Goal: Task Accomplishment & Management: Use online tool/utility

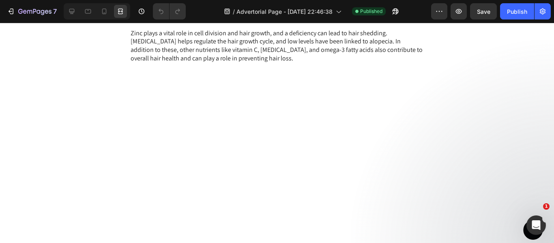
scroll to position [1337, 0]
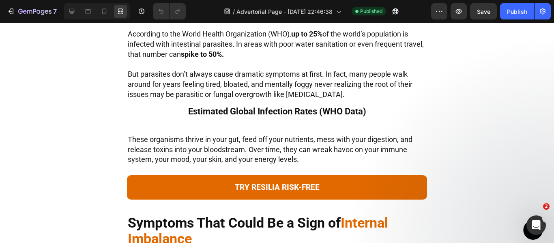
scroll to position [446, 0]
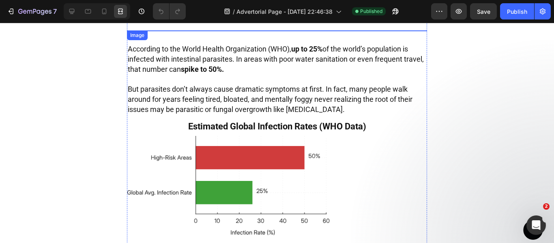
click at [183, 107] on img at bounding box center [277, 101] width 300 height 142
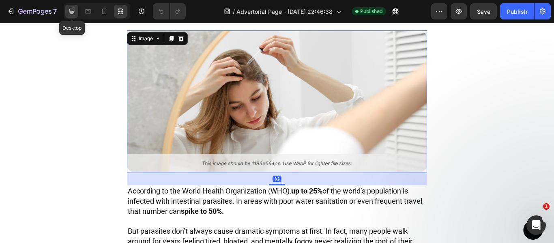
click at [74, 10] on icon at bounding box center [72, 11] width 8 height 8
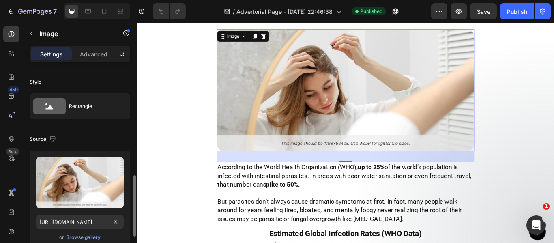
scroll to position [81, 0]
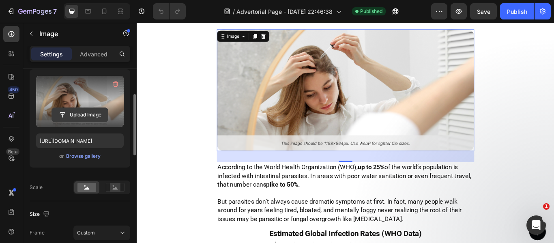
click at [83, 119] on input "file" at bounding box center [80, 115] width 56 height 14
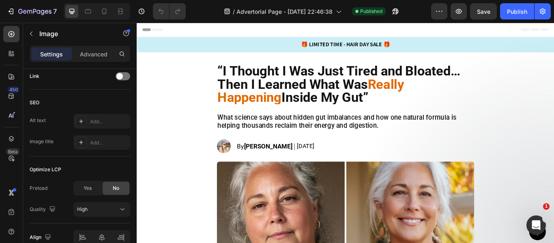
scroll to position [41, 0]
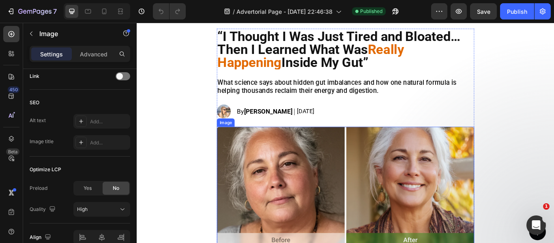
click at [333, 180] on img at bounding box center [380, 214] width 300 height 140
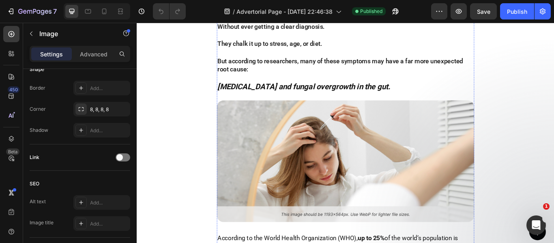
scroll to position [365, 0]
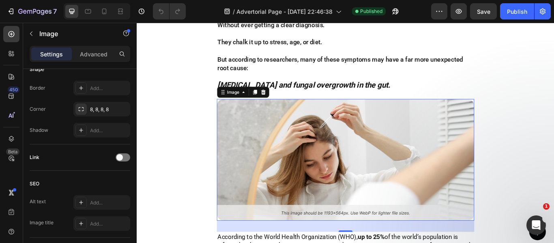
click at [325, 142] on img at bounding box center [380, 182] width 300 height 142
click at [96, 115] on div "20, 20, 20, 20" at bounding box center [101, 109] width 57 height 15
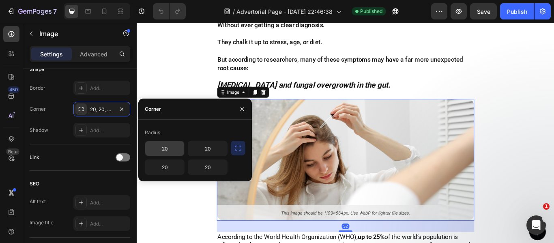
click at [161, 150] on input "20" at bounding box center [164, 148] width 39 height 15
type input "8"
click at [169, 162] on input "20" at bounding box center [164, 167] width 39 height 15
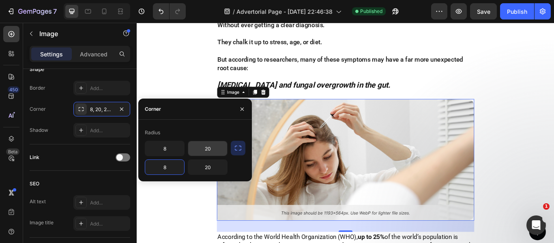
type input "8"
click at [208, 148] on input "20" at bounding box center [207, 148] width 39 height 15
type input "8"
click at [210, 169] on input "20" at bounding box center [207, 167] width 39 height 15
type input "8"
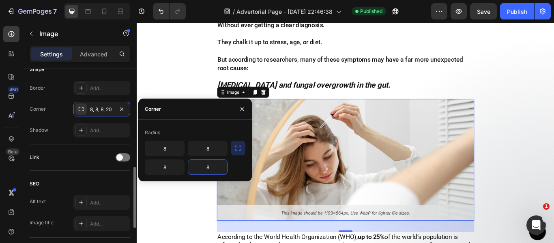
click at [100, 175] on div "SEO Alt text Add... Image title Add..." at bounding box center [80, 204] width 100 height 67
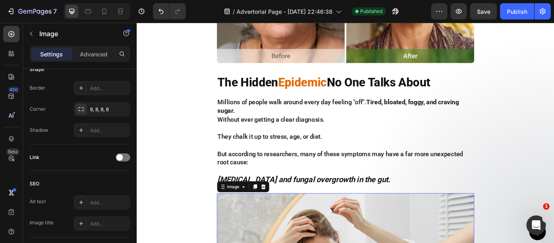
scroll to position [243, 0]
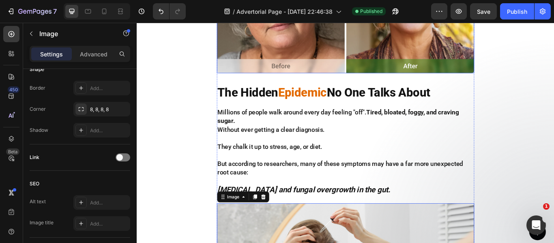
click at [278, 56] on img at bounding box center [380, 11] width 300 height 140
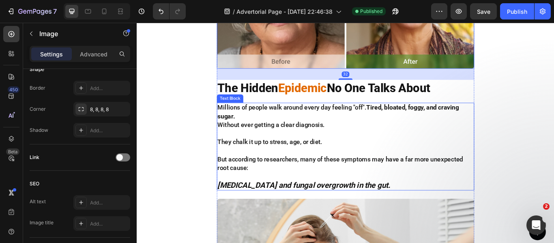
scroll to position [365, 0]
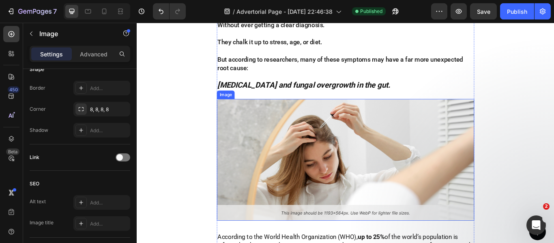
click at [308, 184] on img at bounding box center [380, 182] width 300 height 142
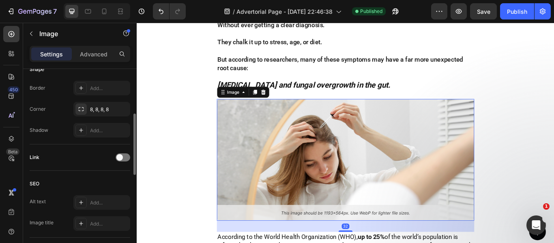
scroll to position [0, 0]
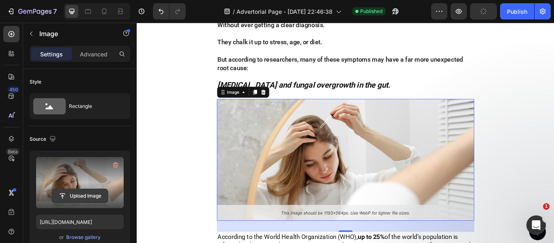
click at [75, 201] on input "file" at bounding box center [80, 196] width 56 height 14
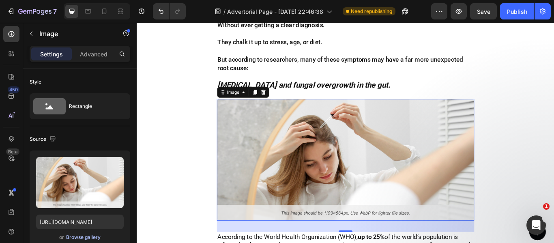
click at [91, 239] on div "Browse gallery" at bounding box center [83, 236] width 34 height 7
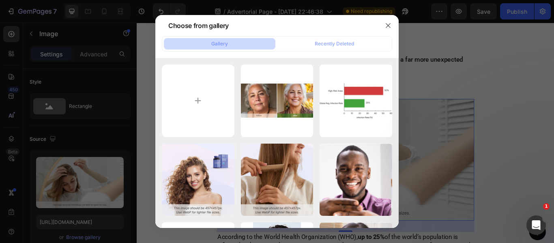
click at [380, 26] on div at bounding box center [387, 25] width 21 height 21
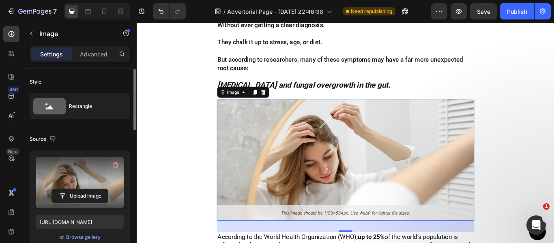
click at [71, 182] on label at bounding box center [80, 182] width 88 height 51
click at [71, 189] on input "file" at bounding box center [80, 196] width 56 height 14
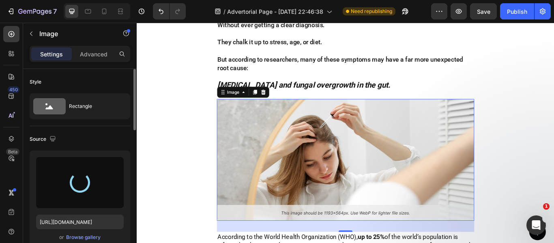
type input "[URL][DOMAIN_NAME]"
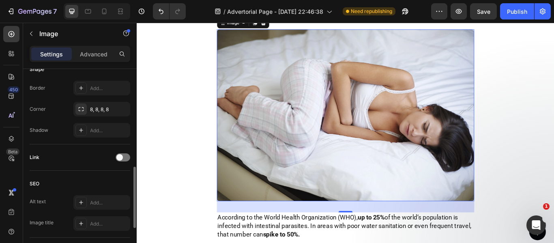
scroll to position [233, 0]
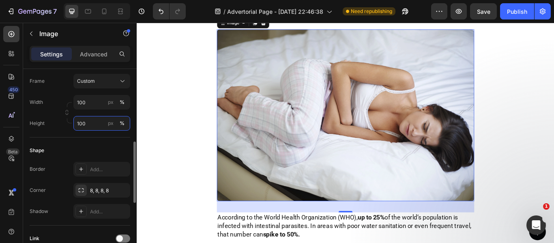
click at [98, 128] on input "100" at bounding box center [101, 123] width 57 height 15
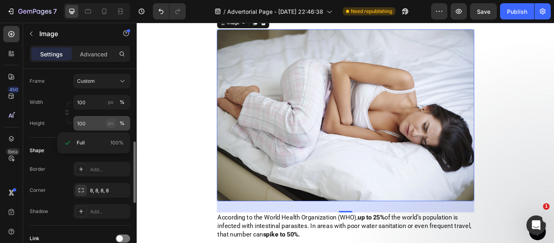
click at [113, 124] on div "px" at bounding box center [111, 123] width 6 height 7
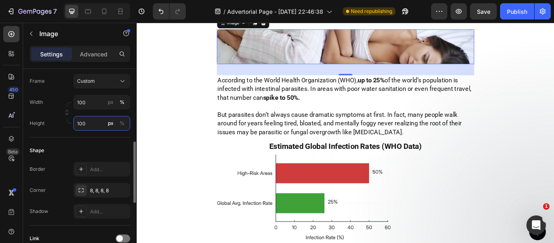
click at [93, 126] on input "100" at bounding box center [101, 123] width 57 height 15
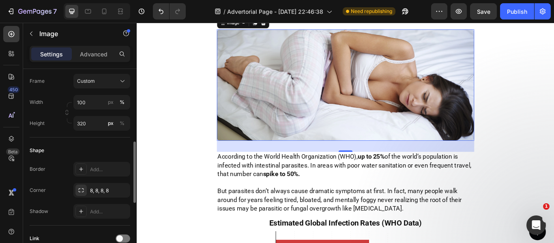
click at [80, 138] on div "Shape Border Add... Corner 8, 8, 8, 8 Shadow Add..." at bounding box center [80, 181] width 100 height 88
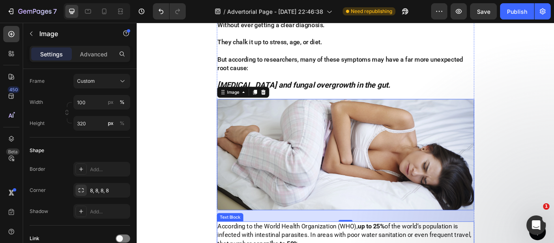
scroll to position [405, 0]
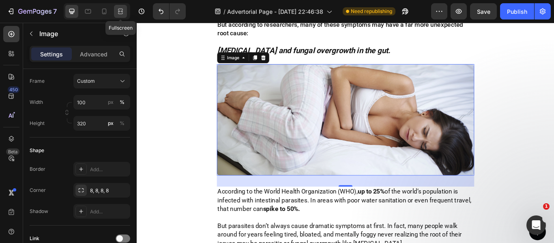
click at [118, 15] on div at bounding box center [120, 11] width 13 height 13
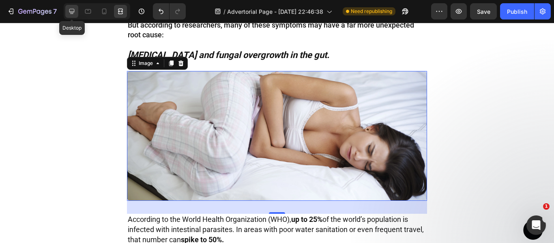
click at [73, 17] on div at bounding box center [71, 11] width 13 height 13
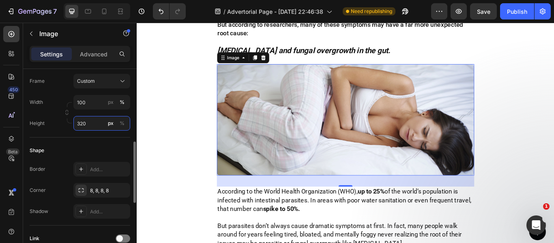
click at [88, 124] on input "320" at bounding box center [101, 123] width 57 height 15
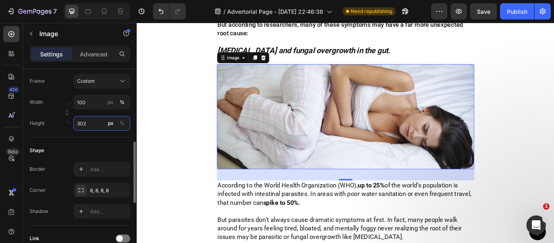
type input "302"
click at [79, 156] on div "Shape" at bounding box center [80, 150] width 100 height 13
click at [120, 11] on icon at bounding box center [119, 11] width 2 height 2
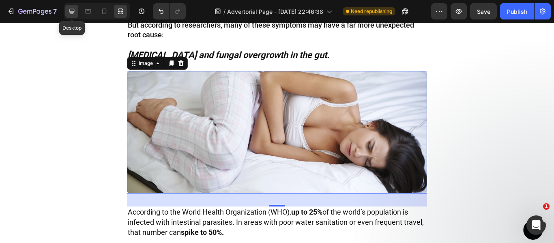
click at [75, 12] on icon at bounding box center [72, 11] width 8 height 8
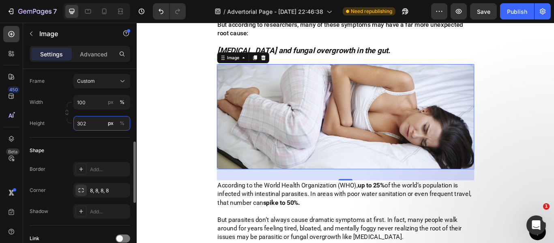
click at [83, 124] on input "302" at bounding box center [101, 123] width 57 height 15
click at [109, 103] on div "px" at bounding box center [111, 101] width 6 height 7
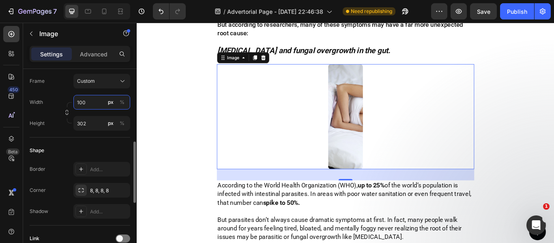
click at [94, 103] on input "100" at bounding box center [101, 102] width 57 height 15
click at [93, 103] on input "100" at bounding box center [101, 102] width 57 height 15
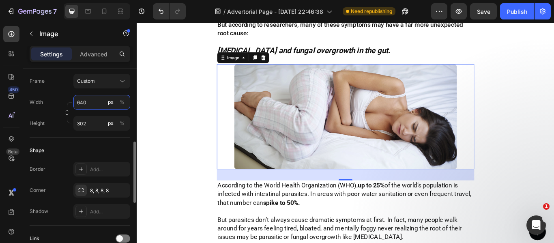
click at [100, 109] on input "640" at bounding box center [101, 102] width 57 height 15
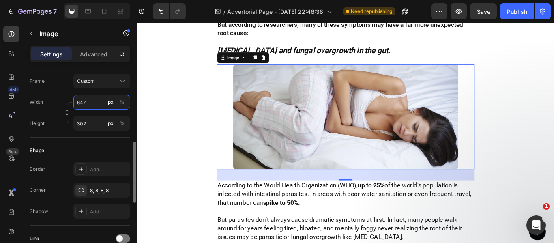
type input "647"
click at [58, 85] on div "Frame Custom" at bounding box center [80, 81] width 100 height 15
click at [120, 11] on icon at bounding box center [120, 11] width 8 height 8
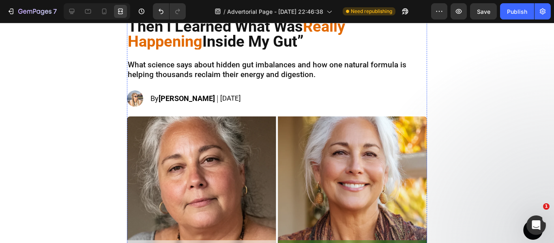
scroll to position [52, 0]
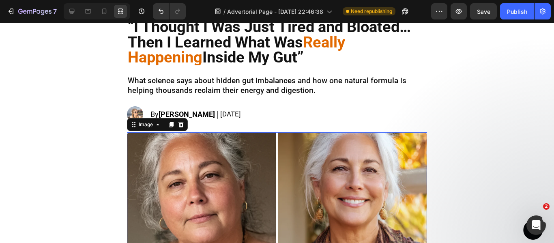
click at [71, 16] on div at bounding box center [71, 11] width 13 height 13
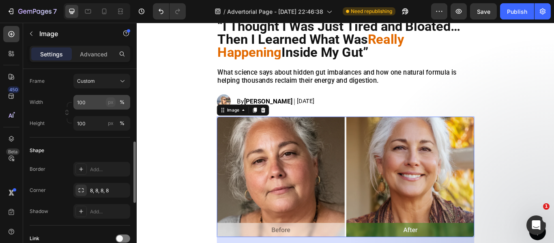
click at [110, 100] on div "px" at bounding box center [111, 101] width 6 height 7
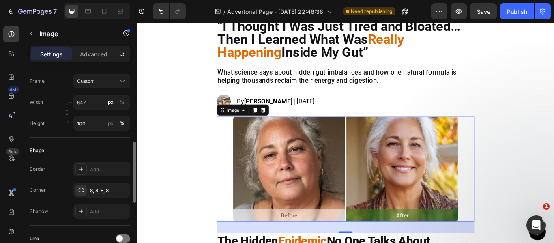
click at [41, 90] on div "Frame Custom Width 647 px % Height 100 px %" at bounding box center [80, 102] width 100 height 57
click at [122, 13] on icon at bounding box center [120, 11] width 8 height 8
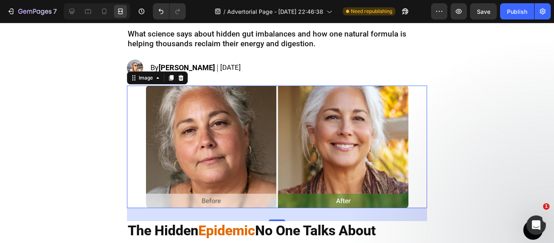
scroll to position [52, 0]
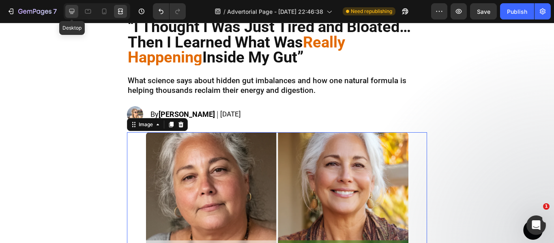
click at [73, 13] on icon at bounding box center [72, 11] width 8 height 8
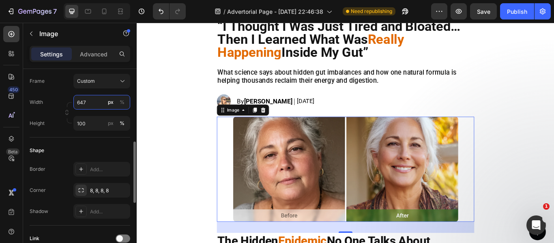
click at [82, 100] on input "647" at bounding box center [101, 102] width 57 height 15
click at [123, 101] on div "%" at bounding box center [122, 101] width 5 height 7
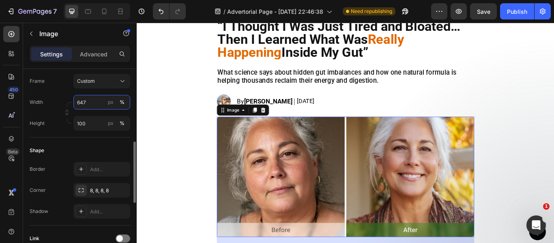
click at [92, 104] on input "647" at bounding box center [101, 102] width 57 height 15
click at [87, 106] on input "647100" at bounding box center [101, 102] width 57 height 15
type input "0"
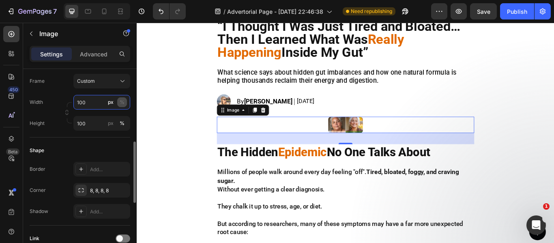
type input "100"
click at [124, 103] on button "%" at bounding box center [122, 102] width 10 height 10
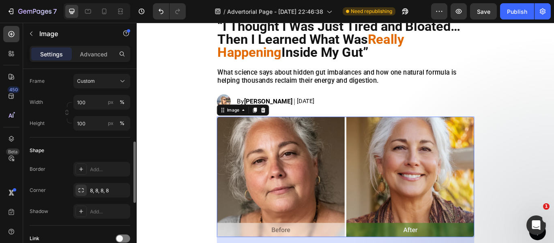
click at [50, 115] on div "Width 100 px % Height 100 px %" at bounding box center [80, 113] width 100 height 36
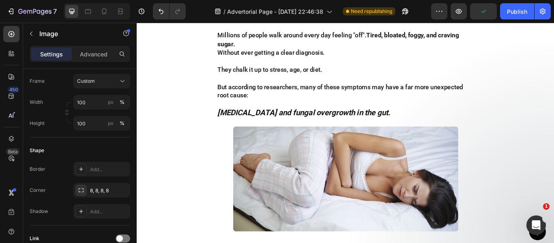
scroll to position [336, 0]
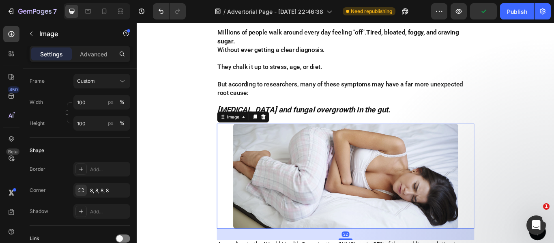
click at [317, 183] on img at bounding box center [380, 201] width 262 height 122
click at [83, 106] on input "647" at bounding box center [101, 102] width 57 height 15
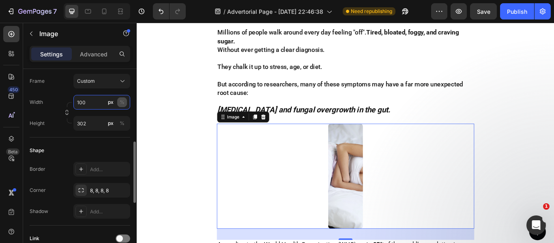
type input "100"
click at [124, 106] on button "%" at bounding box center [122, 102] width 10 height 10
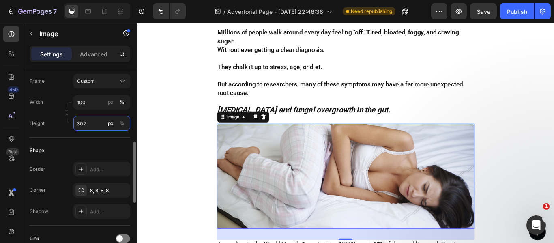
click at [88, 124] on input "302" at bounding box center [101, 123] width 57 height 15
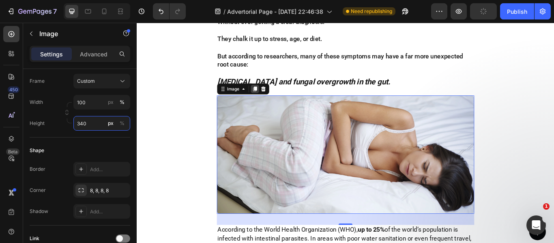
scroll to position [417, 0]
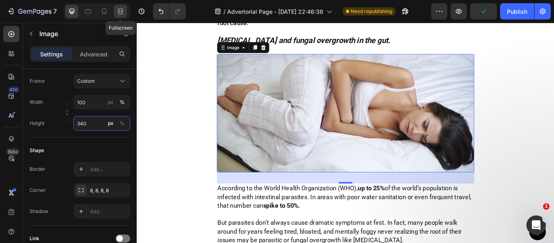
type input "340"
click at [123, 12] on icon at bounding box center [120, 11] width 8 height 8
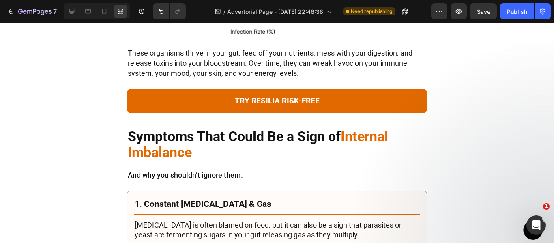
scroll to position [782, 0]
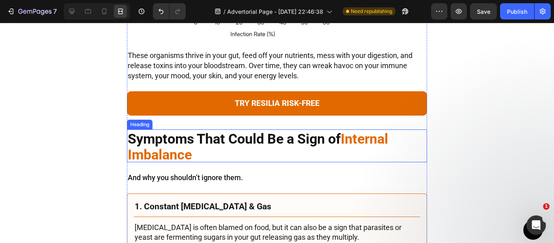
click at [204, 143] on strong "Symptoms That Could Be a Sign of" at bounding box center [234, 138] width 213 height 16
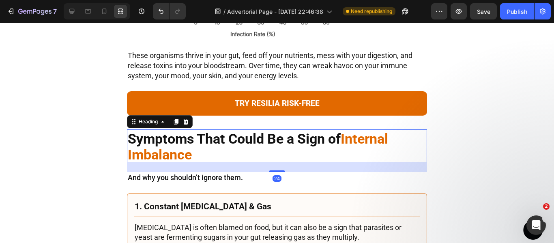
scroll to position [0, 0]
click at [173, 120] on icon at bounding box center [176, 121] width 6 height 6
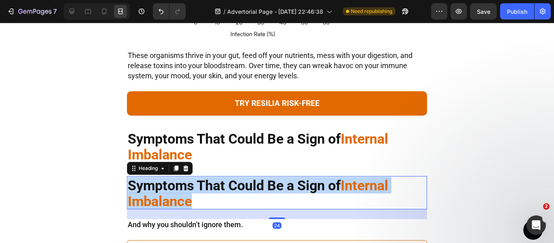
click at [175, 203] on strong "Internal Imbalance" at bounding box center [258, 193] width 260 height 32
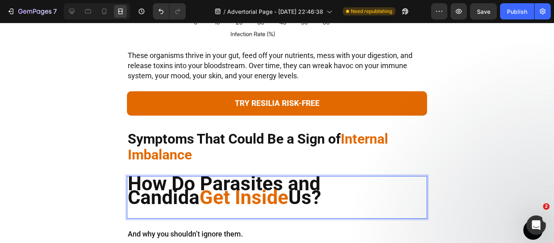
scroll to position [4, 0]
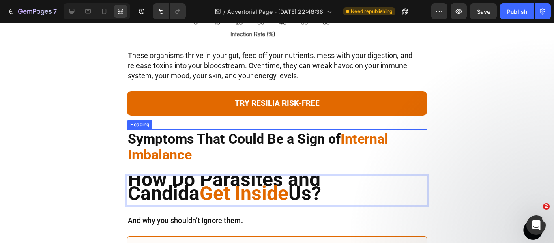
click at [221, 141] on strong "Symptoms That Could Be a Sign of" at bounding box center [234, 138] width 213 height 16
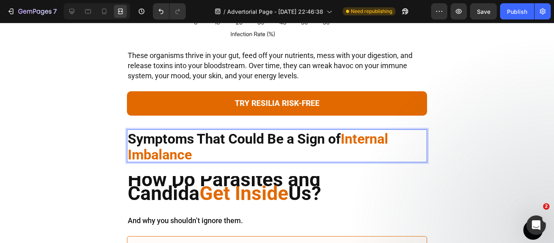
click at [221, 141] on strong "Symptoms That Could Be a Sign of" at bounding box center [234, 138] width 213 height 16
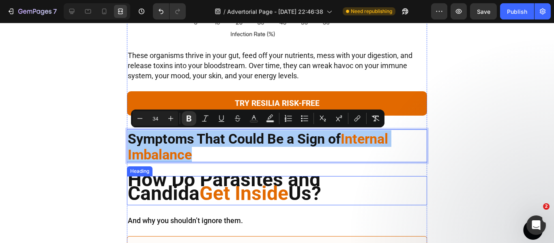
click at [288, 192] on strong "Us?" at bounding box center [304, 193] width 33 height 23
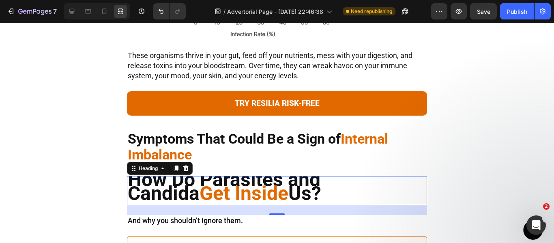
scroll to position [0, 0]
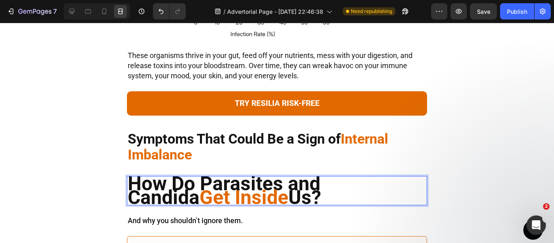
click at [288, 192] on strong "Us?" at bounding box center [304, 197] width 33 height 23
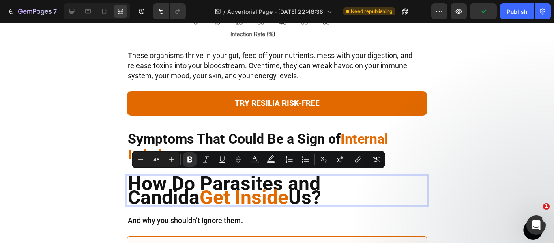
click at [161, 157] on input "48" at bounding box center [156, 159] width 16 height 10
type input "34"
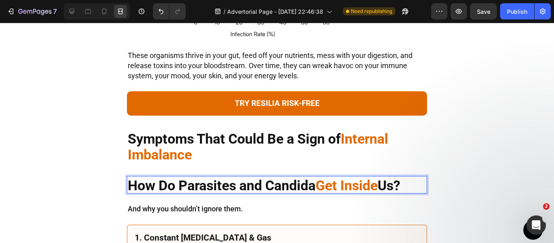
click at [263, 192] on p "How Do Parasites and Candida Get Inside Us?" at bounding box center [269, 185] width 282 height 16
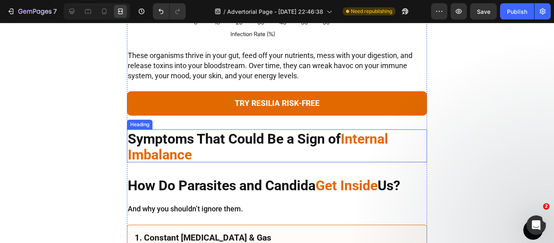
click at [202, 141] on strong "Symptoms That Could Be a Sign of" at bounding box center [234, 138] width 213 height 16
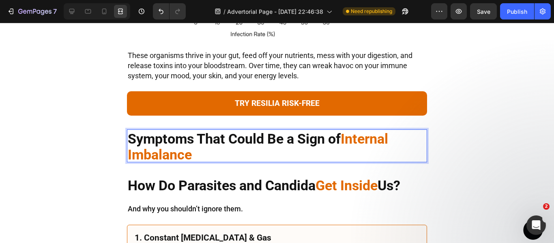
click at [203, 149] on p "Symptoms That Could Be a Sign of Internal Imbalance" at bounding box center [269, 145] width 282 height 31
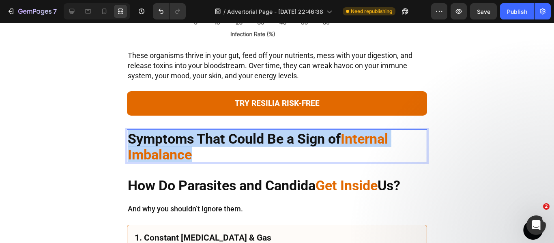
click at [203, 149] on p "Symptoms That Could Be a Sign of Internal Imbalance" at bounding box center [269, 145] width 282 height 31
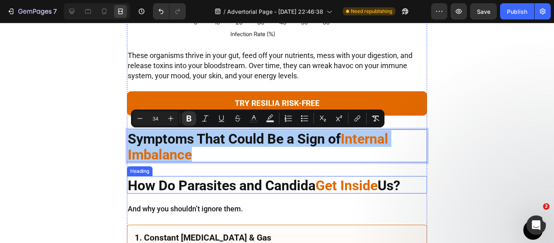
click at [214, 184] on strong "How Do Parasites and Candida" at bounding box center [222, 185] width 188 height 16
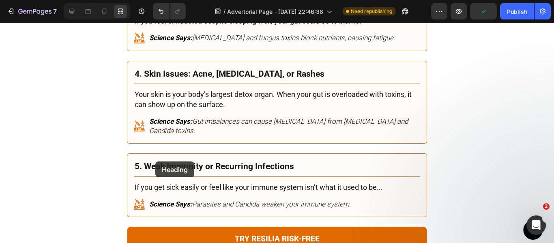
scroll to position [1308, 0]
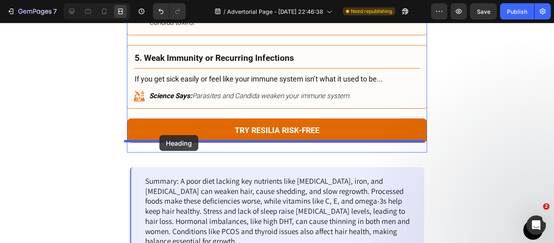
drag, startPoint x: 143, startPoint y: 169, endPoint x: 159, endPoint y: 135, distance: 38.2
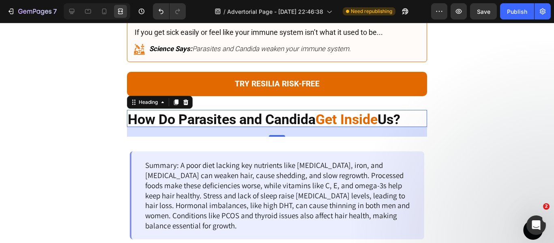
scroll to position [1262, 0]
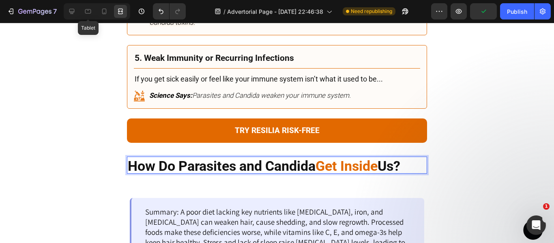
click at [80, 11] on div "Tablet" at bounding box center [97, 11] width 66 height 16
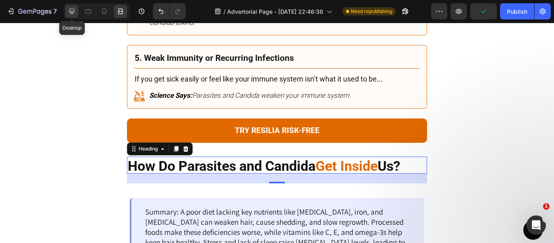
click at [76, 11] on div at bounding box center [71, 11] width 13 height 13
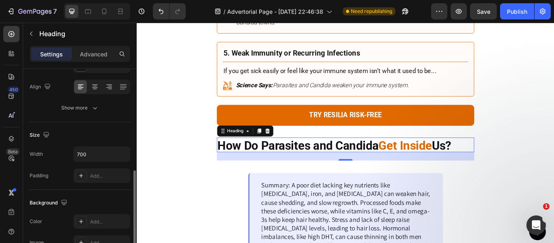
scroll to position [162, 0]
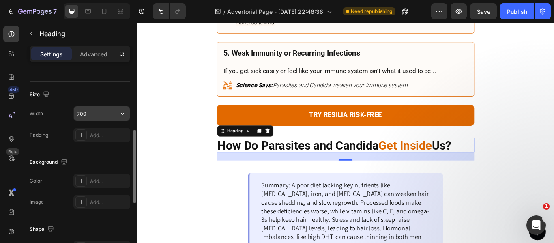
click at [89, 118] on input "700" at bounding box center [102, 113] width 56 height 15
click at [119, 113] on icon "button" at bounding box center [122, 113] width 8 height 8
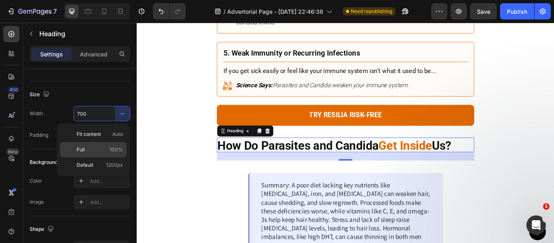
click at [115, 146] on span "100%" at bounding box center [115, 149] width 13 height 7
type input "100%"
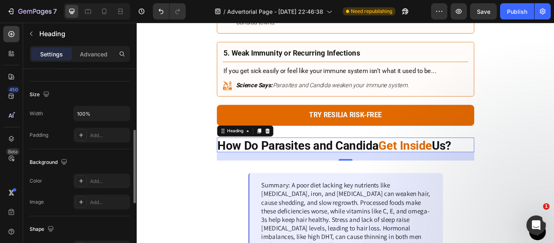
click at [105, 101] on div "Size Width 100% Padding Add..." at bounding box center [80, 115] width 100 height 68
click at [118, 10] on icon at bounding box center [120, 10] width 5 height 2
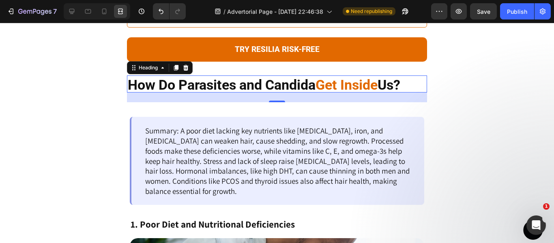
scroll to position [0, 0]
click at [231, 77] on strong "How Do Parasites and Candida" at bounding box center [222, 85] width 188 height 16
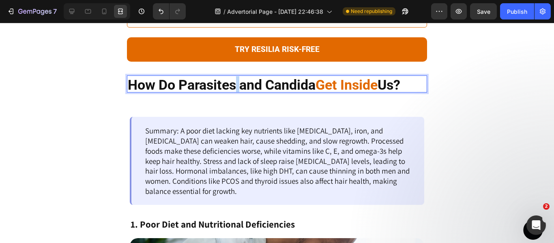
click at [231, 77] on strong "How Do Parasites and Candida" at bounding box center [222, 85] width 188 height 16
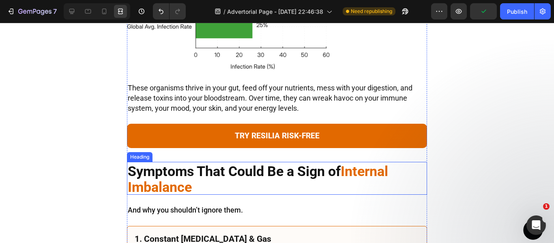
scroll to position [735, 0]
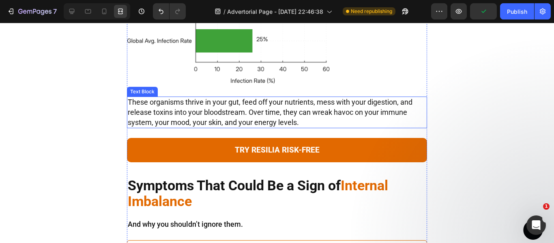
click at [213, 109] on span "These organisms thrive in your gut, feed off your nutrients, mess with your dig…" at bounding box center [270, 112] width 284 height 28
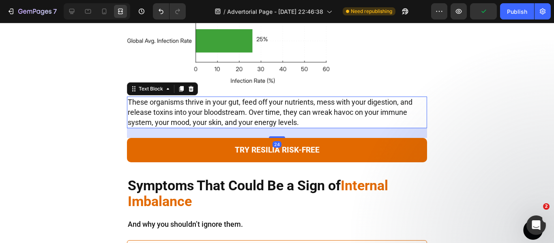
scroll to position [0, 0]
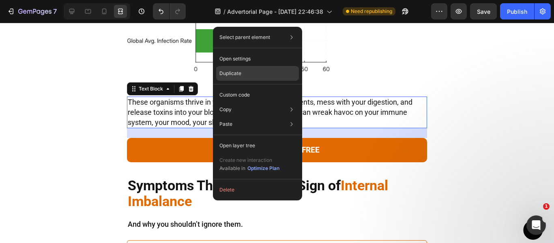
click at [236, 74] on p "Duplicate" at bounding box center [230, 73] width 22 height 7
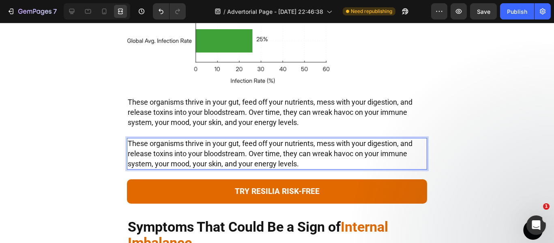
click at [165, 147] on span "These organisms thrive in your gut, feed off your nutrients, mess with your dig…" at bounding box center [270, 153] width 284 height 28
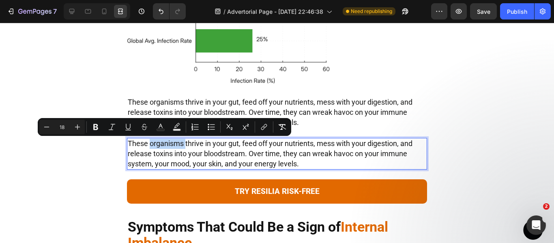
click at [165, 147] on span "These organisms thrive in your gut, feed off your nutrients, mess with your dig…" at bounding box center [270, 153] width 284 height 28
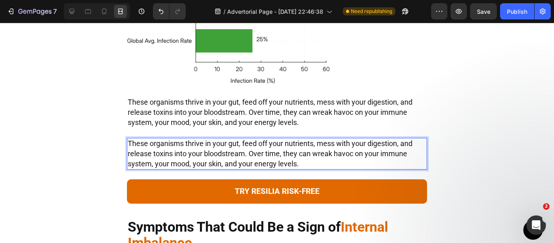
click at [171, 110] on span "These organisms thrive in your gut, feed off your nutrients, mess with your dig…" at bounding box center [270, 112] width 284 height 28
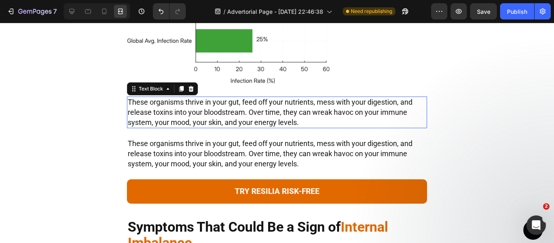
click at [171, 110] on span "These organisms thrive in your gut, feed off your nutrients, mess with your dig…" at bounding box center [270, 112] width 284 height 28
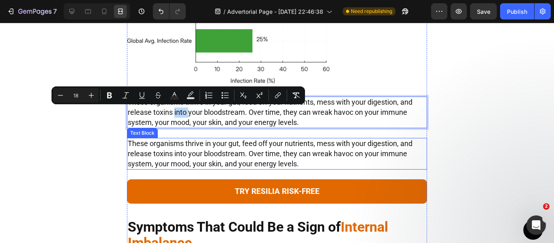
click at [156, 150] on span "These organisms thrive in your gut, feed off your nutrients, mess with your dig…" at bounding box center [270, 153] width 284 height 28
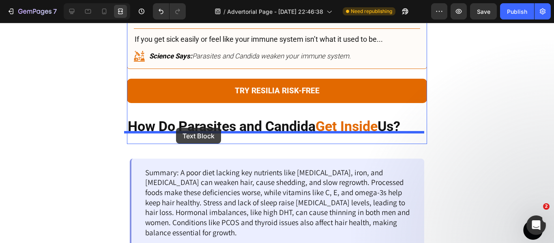
drag, startPoint x: 142, startPoint y: 132, endPoint x: 176, endPoint y: 128, distance: 33.9
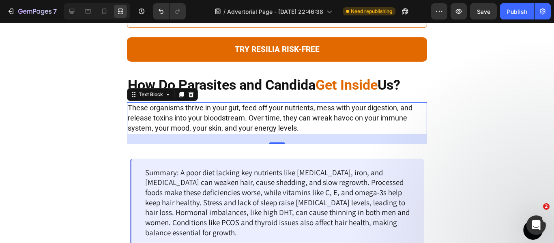
scroll to position [1302, 0]
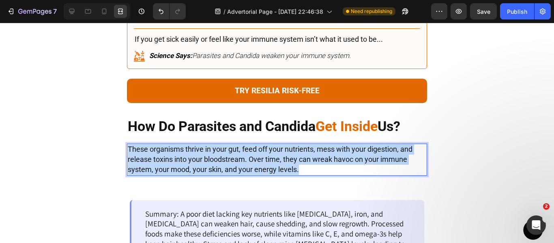
click at [214, 153] on p "These organisms thrive in your gut, feed off your nutrients, mess with your dig…" at bounding box center [277, 159] width 298 height 30
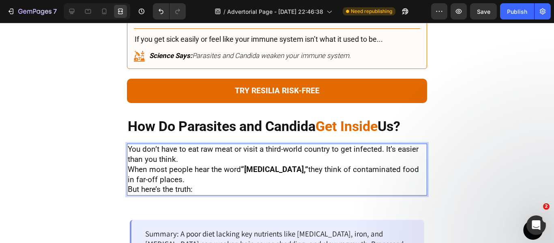
click at [166, 165] on p "When most people hear the word “[MEDICAL_DATA],” they think of contaminated foo…" at bounding box center [277, 175] width 298 height 20
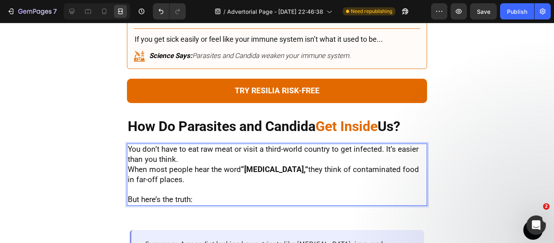
click at [187, 144] on p "You don’t have to eat raw meat or visit a third-world country to get infected. …" at bounding box center [277, 154] width 298 height 20
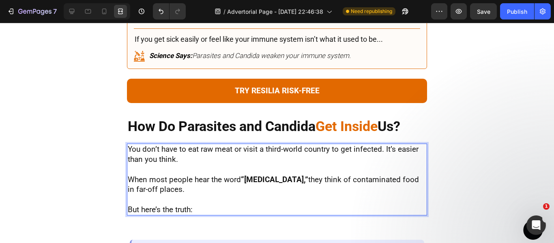
click at [208, 195] on p "Rich Text Editor. Editing area: main" at bounding box center [277, 200] width 298 height 10
click at [203, 205] on p "But here’s the truth:" at bounding box center [277, 210] width 298 height 10
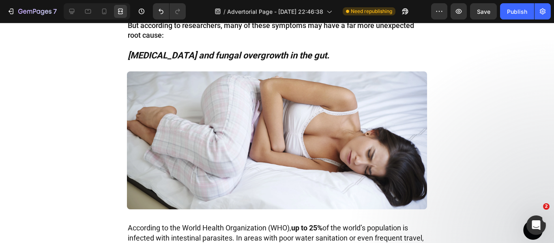
scroll to position [398, 0]
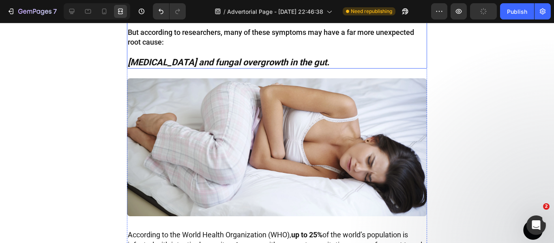
click at [194, 61] on strong "[MEDICAL_DATA] and fungal overgrowth in the gut." at bounding box center [228, 62] width 201 height 10
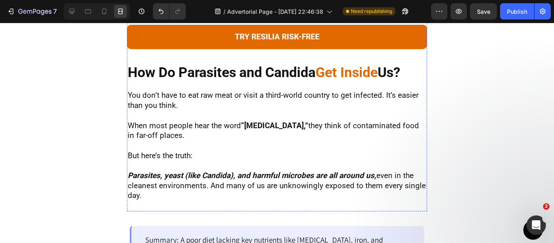
scroll to position [1451, 0]
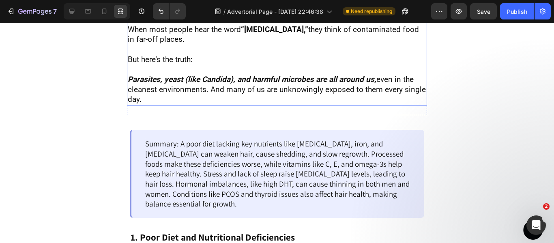
click at [193, 75] on strong "Parasites, yeast (like Candida), and harmful microbes are all around us," at bounding box center [252, 79] width 248 height 9
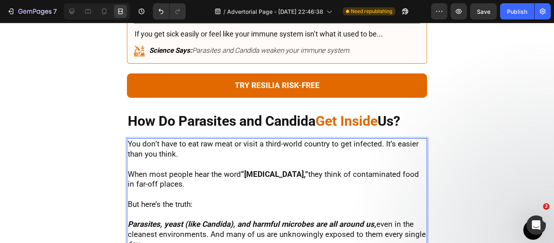
scroll to position [1388, 0]
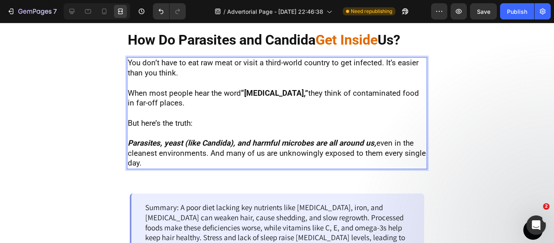
click at [155, 138] on p "Parasites, yeast (like Candida), and harmful microbes are all around us, even i…" at bounding box center [277, 153] width 298 height 30
click at [130, 138] on strong "Parasites, yeast (like Candida), and harmful microbes are all around us," at bounding box center [252, 142] width 248 height 9
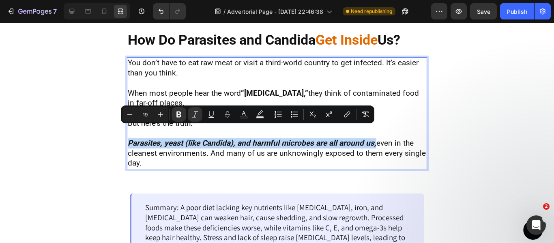
drag, startPoint x: 125, startPoint y: 132, endPoint x: 370, endPoint y: 132, distance: 245.2
click at [158, 114] on icon "Editor contextual toolbar" at bounding box center [160, 114] width 5 height 5
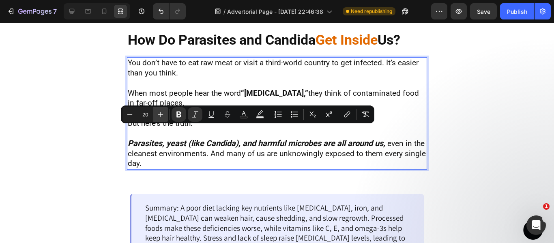
click at [158, 114] on icon "Editor contextual toolbar" at bounding box center [160, 114] width 5 height 5
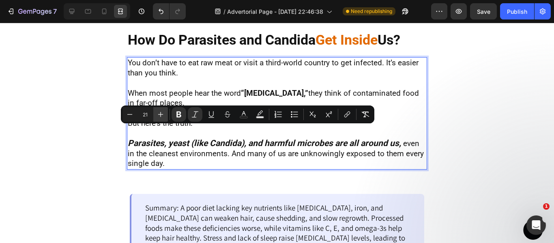
click at [158, 114] on icon "Editor contextual toolbar" at bounding box center [160, 114] width 5 height 5
type input "22"
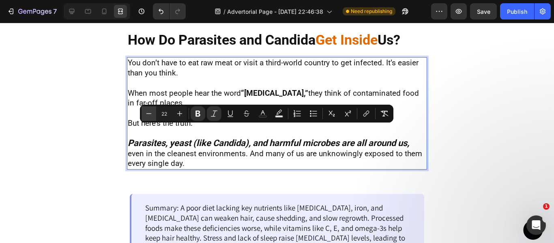
click at [150, 118] on button "Minus" at bounding box center [148, 113] width 15 height 15
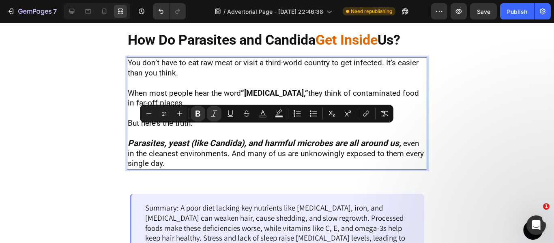
type input "19"
click at [198, 138] on p "Parasites, yeast (like Candida), and harmful microbes are all around us, even i…" at bounding box center [277, 153] width 298 height 30
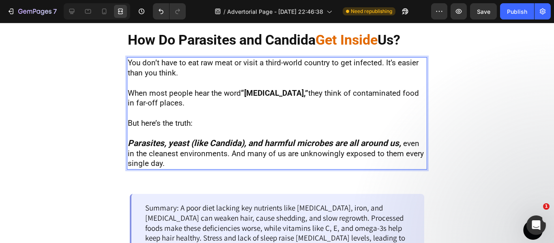
click at [197, 139] on p "Parasites, yeast (like Candida), and harmful microbes are all around us, even i…" at bounding box center [277, 153] width 298 height 30
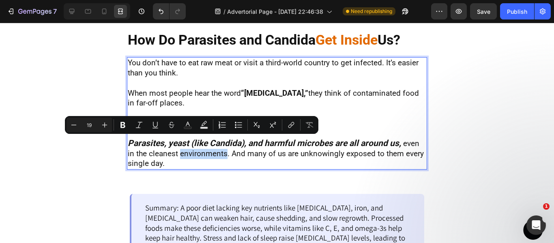
type input "21"
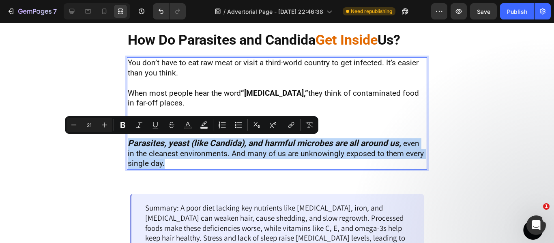
click at [197, 139] on p "Parasites, yeast (like Candida), and harmful microbes are all around us, even i…" at bounding box center [277, 153] width 298 height 30
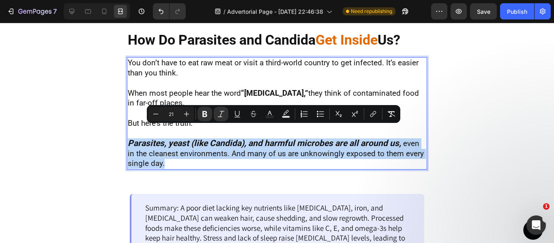
click at [198, 139] on p "Parasites, yeast (like Candida), and harmful microbes are all around us, even i…" at bounding box center [277, 153] width 298 height 30
click at [401, 138] on p "Parasites, yeast (like Candida), and harmful microbes are all around us, even i…" at bounding box center [277, 153] width 298 height 30
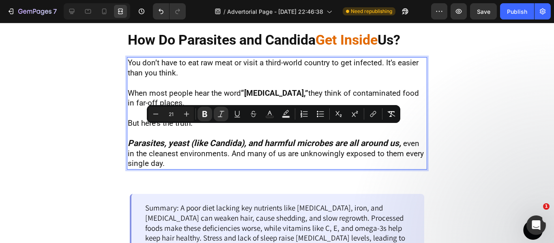
type input "19"
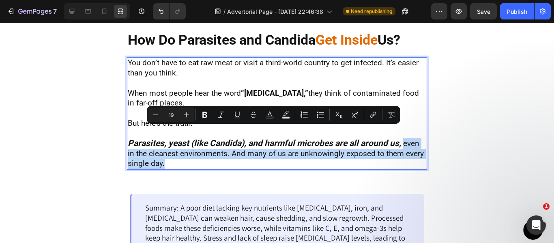
drag, startPoint x: 399, startPoint y: 132, endPoint x: 402, endPoint y: 149, distance: 16.9
click at [402, 149] on p "Parasites, yeast (like Candida), and harmful microbes are all around us, even i…" at bounding box center [277, 153] width 298 height 30
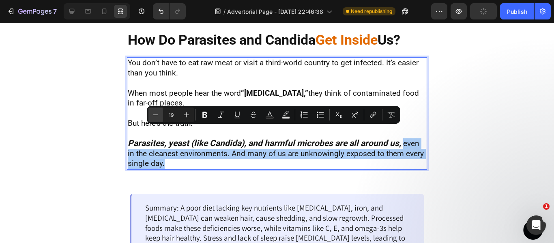
click at [154, 120] on button "Minus" at bounding box center [155, 114] width 15 height 15
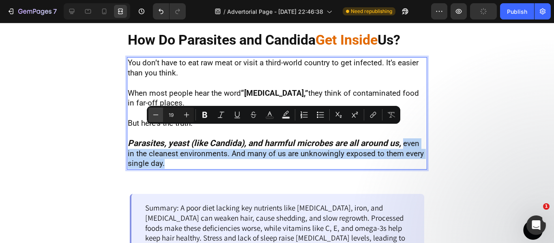
type input "18"
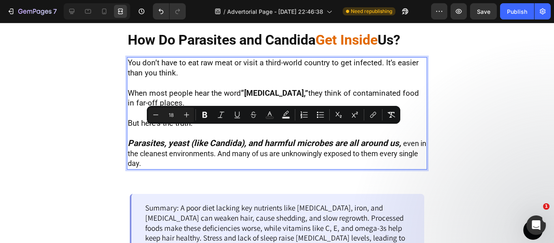
click at [214, 141] on span "even in the cleanest environments. And many of us are unknowingly exposed to th…" at bounding box center [277, 153] width 298 height 28
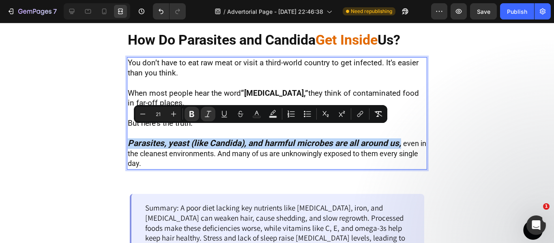
drag, startPoint x: 396, startPoint y: 133, endPoint x: 122, endPoint y: 130, distance: 273.9
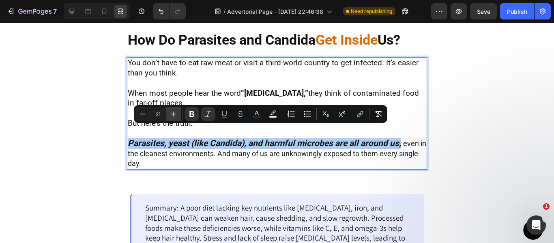
click at [176, 115] on icon "Editor contextual toolbar" at bounding box center [173, 114] width 8 height 8
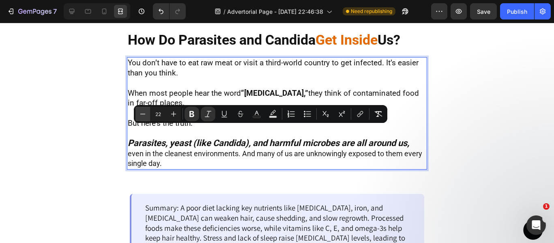
click at [147, 118] on button "Minus" at bounding box center [142, 114] width 15 height 15
type input "21"
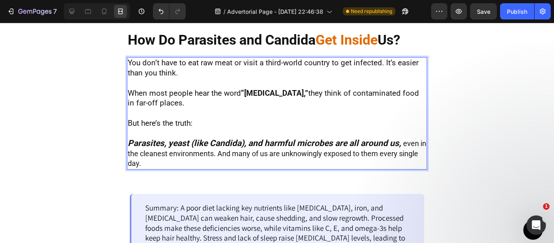
click at [231, 143] on span "even in the cleanest environments. And many of us are unknowingly exposed to th…" at bounding box center [277, 153] width 298 height 28
click at [72, 17] on div at bounding box center [71, 11] width 13 height 13
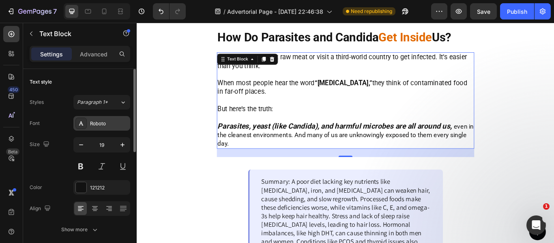
scroll to position [122, 0]
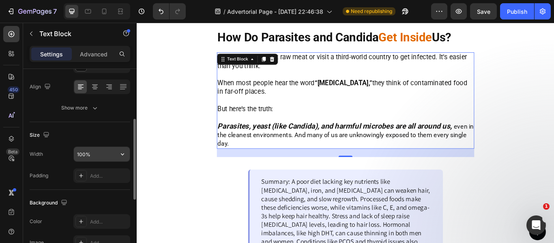
click at [83, 154] on input "100%" at bounding box center [102, 154] width 56 height 15
drag, startPoint x: 83, startPoint y: 154, endPoint x: 79, endPoint y: 156, distance: 4.2
click at [79, 156] on input "100%" at bounding box center [102, 154] width 56 height 15
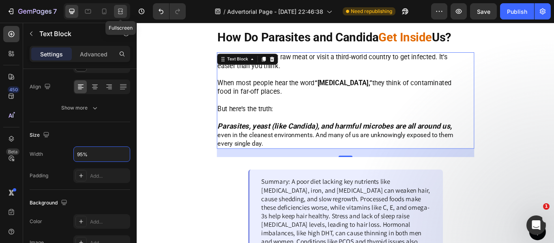
click at [125, 8] on div at bounding box center [120, 11] width 13 height 13
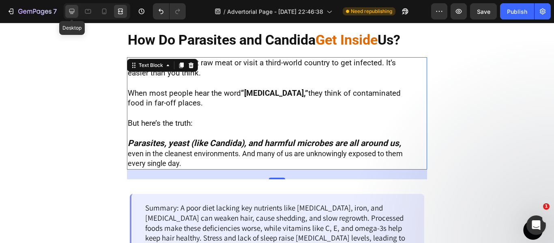
click at [71, 9] on icon at bounding box center [71, 11] width 5 height 5
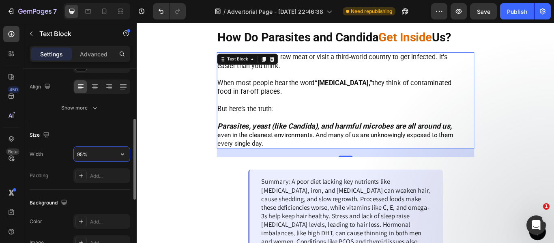
click at [82, 157] on input "95%" at bounding box center [102, 154] width 56 height 15
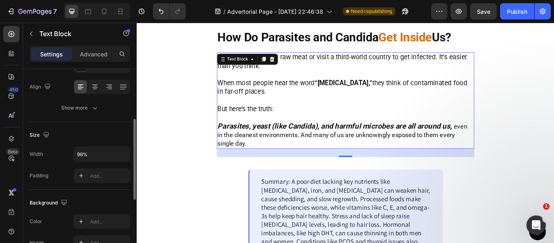
click at [96, 124] on div "Size Width 98% Padding Add..." at bounding box center [80, 156] width 100 height 68
click at [82, 156] on input "98%" at bounding box center [102, 154] width 56 height 15
click at [83, 155] on input "98%" at bounding box center [102, 154] width 56 height 15
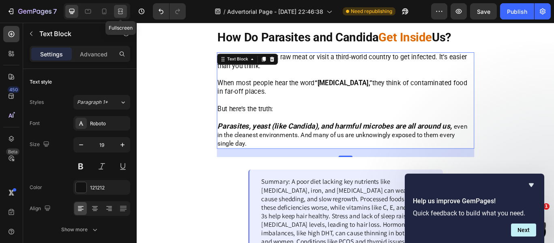
type input "99%"
click at [118, 11] on icon at bounding box center [120, 11] width 8 height 8
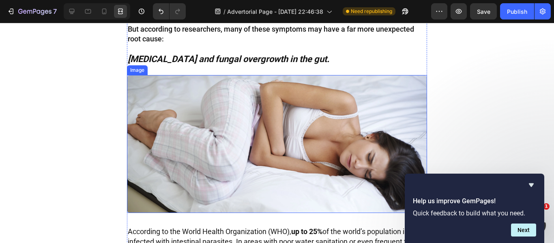
scroll to position [415, 0]
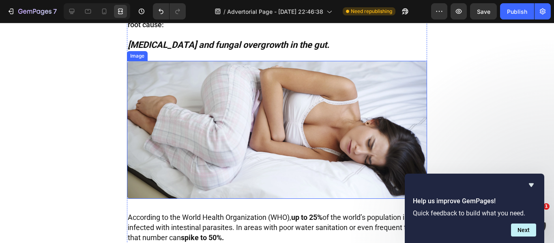
click at [193, 111] on img at bounding box center [277, 130] width 300 height 138
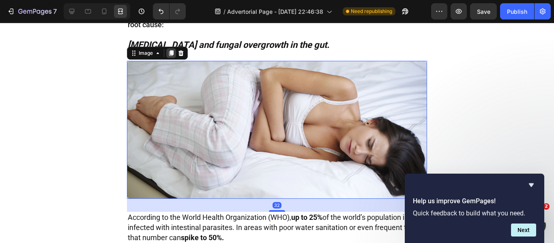
click at [168, 57] on div at bounding box center [171, 53] width 10 height 10
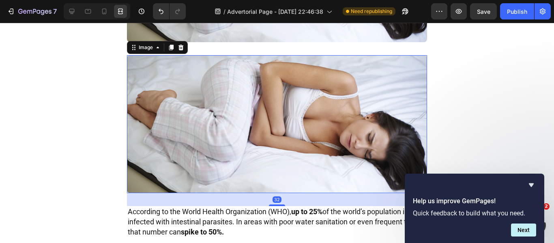
scroll to position [576, 0]
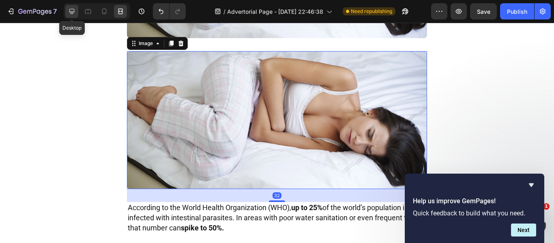
click at [69, 11] on icon at bounding box center [72, 11] width 8 height 8
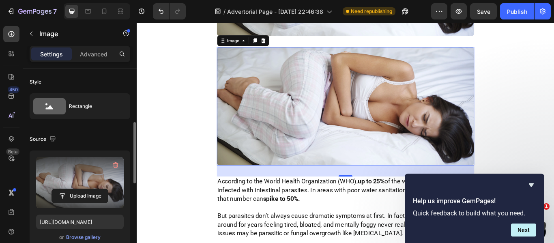
scroll to position [41, 0]
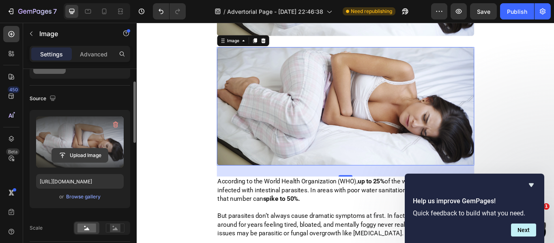
click at [78, 158] on input "file" at bounding box center [80, 155] width 56 height 14
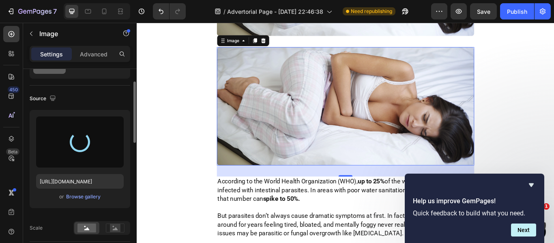
scroll to position [122, 0]
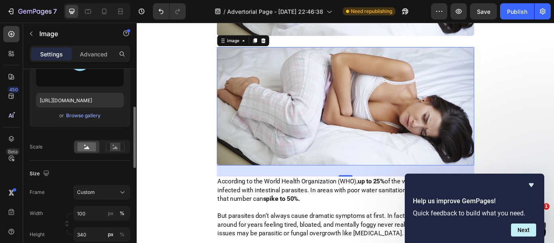
type input "[URL][DOMAIN_NAME]"
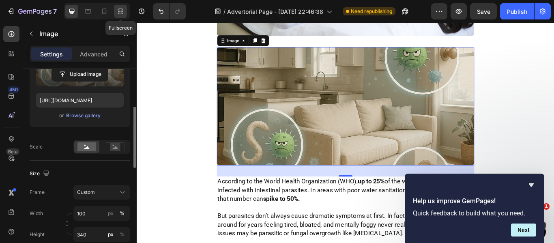
click at [126, 11] on div at bounding box center [120, 11] width 13 height 13
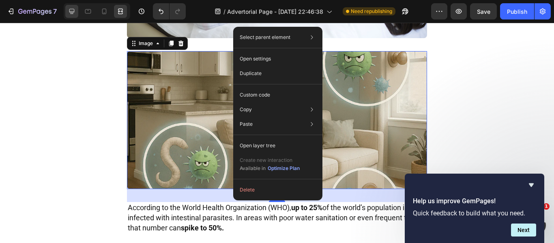
click at [69, 11] on icon at bounding box center [71, 11] width 5 height 5
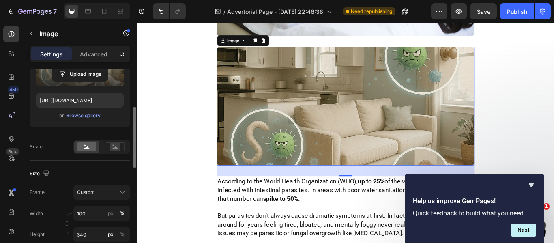
scroll to position [203, 0]
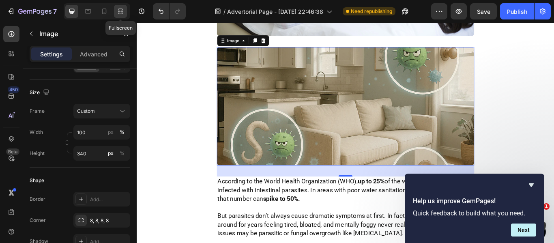
click at [118, 9] on icon at bounding box center [120, 11] width 8 height 8
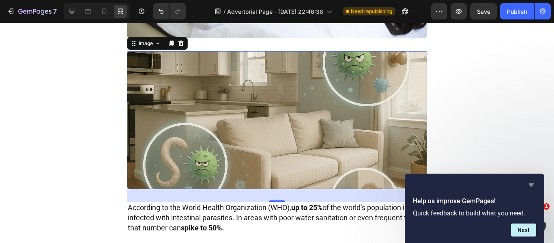
click at [533, 185] on icon "Hide survey" at bounding box center [531, 185] width 10 height 10
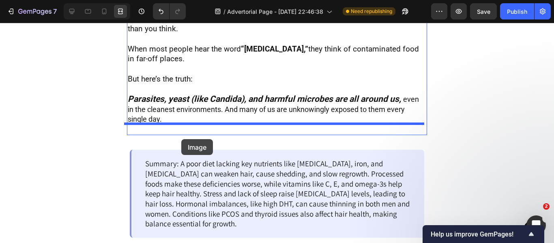
scroll to position [1548, 0]
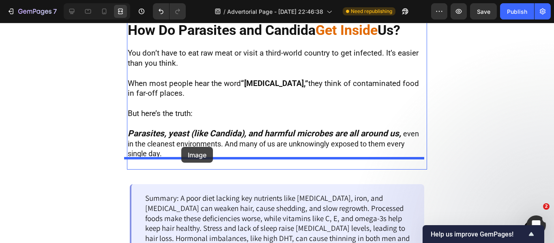
drag, startPoint x: 140, startPoint y: 46, endPoint x: 181, endPoint y: 147, distance: 109.0
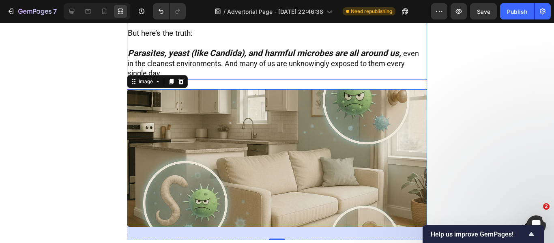
scroll to position [1479, 0]
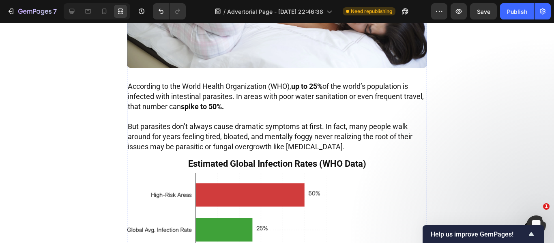
scroll to position [547, 0]
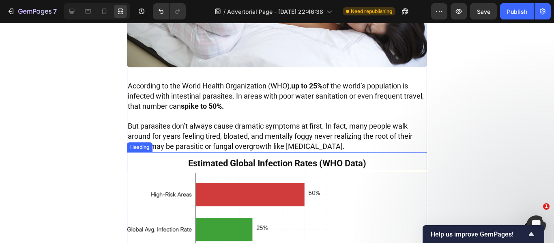
click at [233, 164] on span "Estimated Global Infection Rates (WHO Data)" at bounding box center [277, 163] width 178 height 10
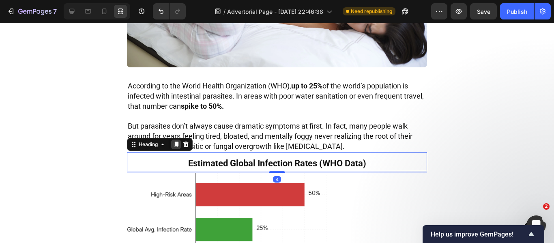
click at [171, 144] on div at bounding box center [176, 144] width 10 height 10
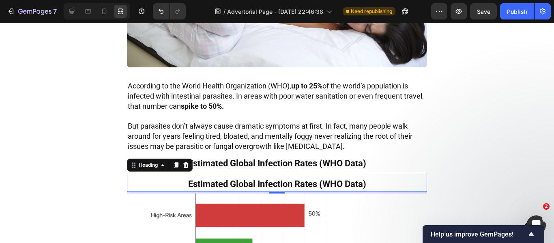
scroll to position [203, 0]
click at [203, 186] on span "Estimated Global Infection Rates (WHO Data)" at bounding box center [277, 184] width 178 height 10
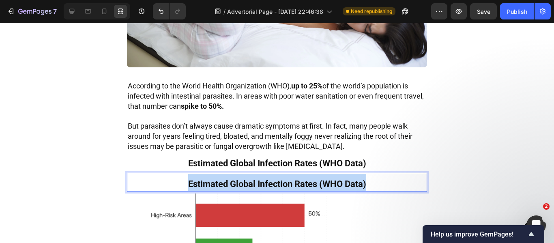
click at [203, 186] on span "Estimated Global Infection Rates (WHO Data)" at bounding box center [277, 184] width 178 height 10
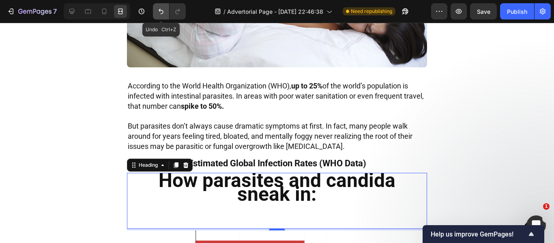
click at [158, 7] on button "Undo/Redo" at bounding box center [161, 11] width 16 height 16
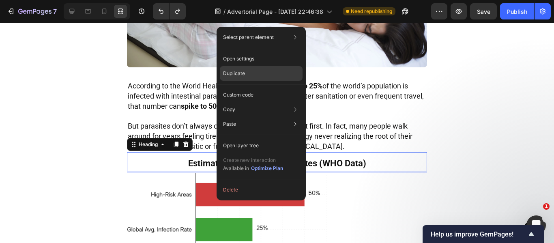
click at [251, 75] on div "Duplicate" at bounding box center [261, 73] width 83 height 15
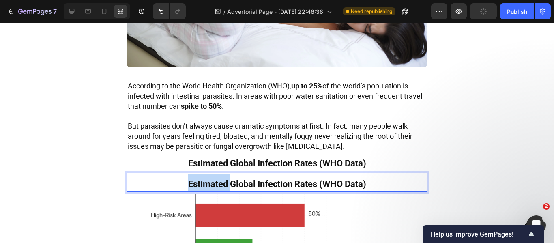
click at [221, 181] on span "Estimated Global Infection Rates (WHO Data)" at bounding box center [277, 184] width 178 height 10
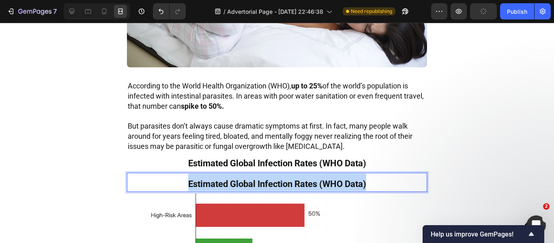
click at [221, 181] on span "Estimated Global Infection Rates (WHO Data)" at bounding box center [277, 184] width 178 height 10
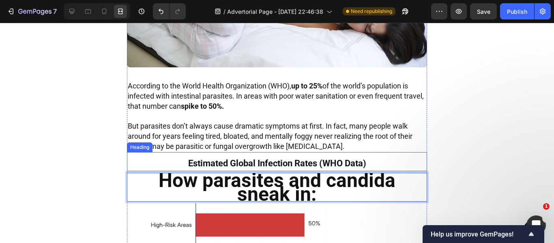
scroll to position [4, 0]
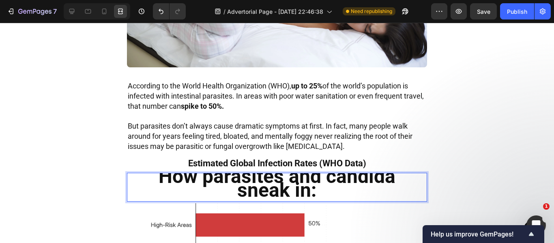
click at [263, 166] on span "Estimated Global Infection Rates (WHO Data)" at bounding box center [277, 163] width 178 height 10
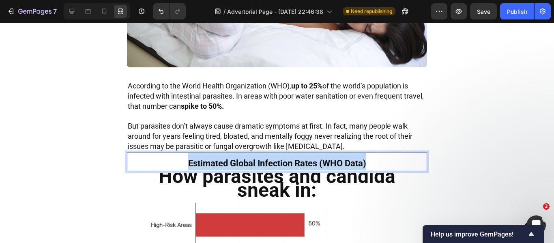
click at [263, 166] on span "Estimated Global Infection Rates (WHO Data)" at bounding box center [277, 163] width 178 height 10
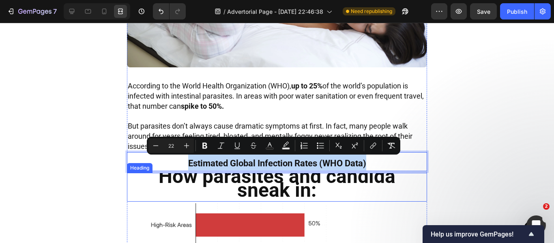
click at [259, 182] on strong "How parasites and candida sneak in:" at bounding box center [276, 183] width 237 height 37
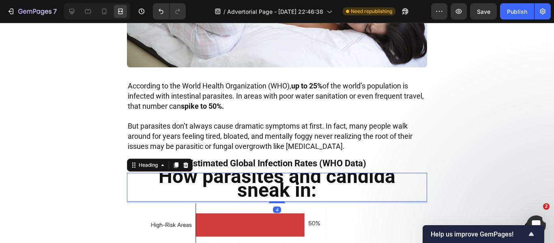
scroll to position [0, 0]
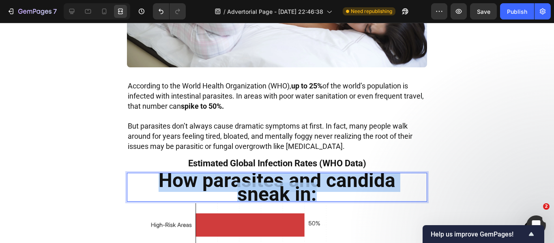
click at [259, 182] on strong "How parasites and candida sneak in:" at bounding box center [276, 187] width 237 height 37
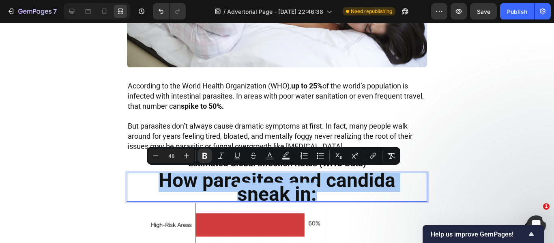
click at [173, 154] on input "48" at bounding box center [171, 156] width 16 height 10
type input "22"
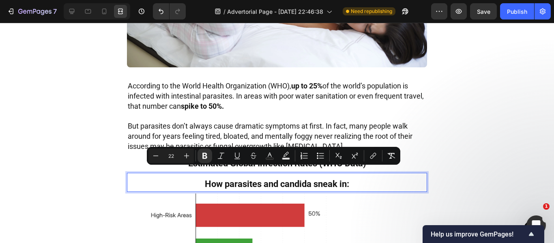
click at [178, 180] on p "How parasites and candida sneak in:" at bounding box center [277, 181] width 262 height 17
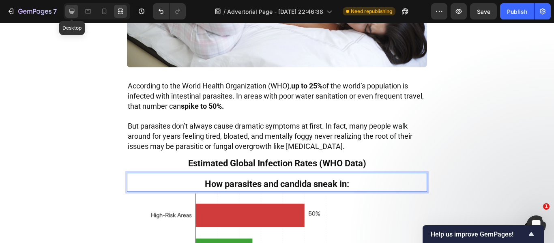
click at [70, 11] on icon at bounding box center [71, 11] width 5 height 5
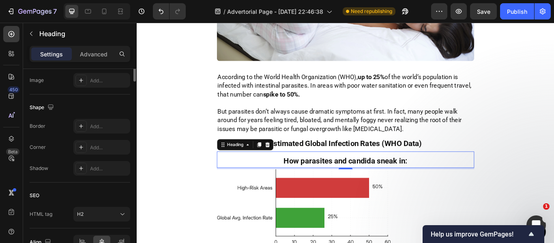
scroll to position [329, 0]
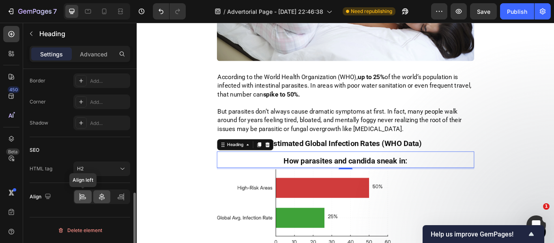
click at [81, 193] on icon at bounding box center [83, 196] width 8 height 8
click at [98, 194] on icon at bounding box center [102, 196] width 8 height 8
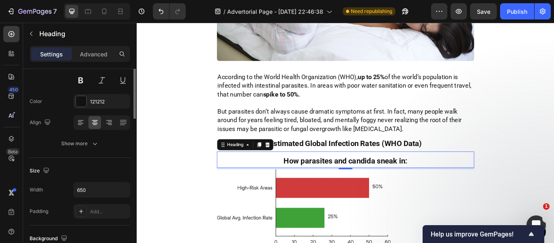
scroll to position [45, 0]
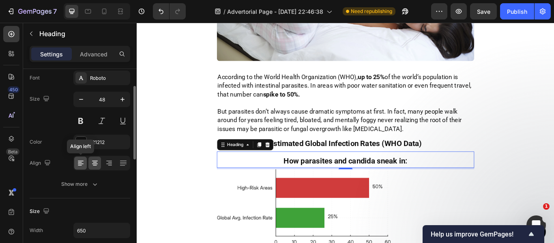
click at [79, 165] on icon at bounding box center [80, 165] width 4 height 1
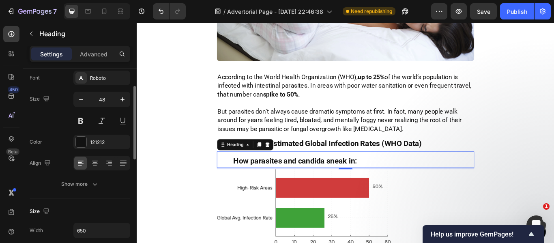
scroll to position [329, 0]
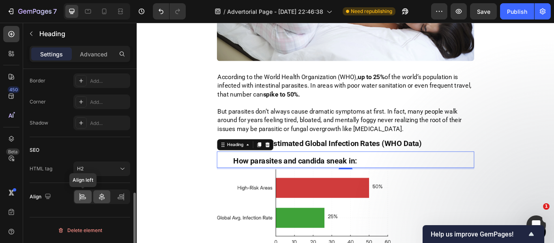
click at [88, 198] on div at bounding box center [82, 196] width 17 height 13
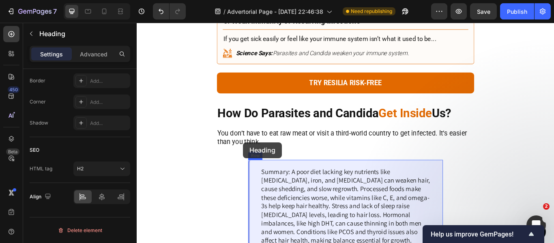
scroll to position [1306, 0]
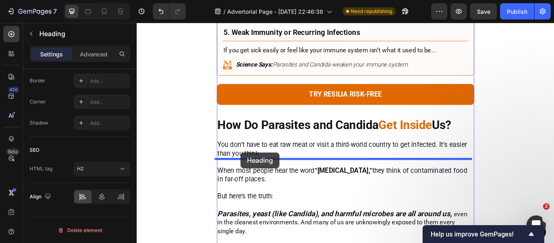
drag, startPoint x: 250, startPoint y: 164, endPoint x: 257, endPoint y: 174, distance: 12.7
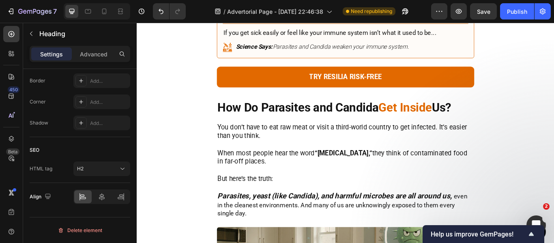
scroll to position [1286, 0]
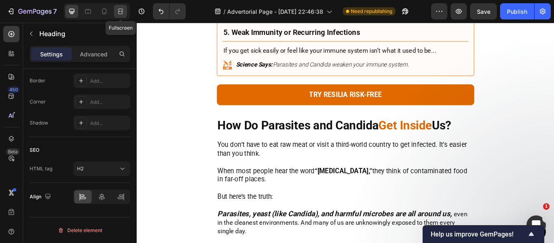
click at [120, 9] on icon at bounding box center [120, 11] width 8 height 8
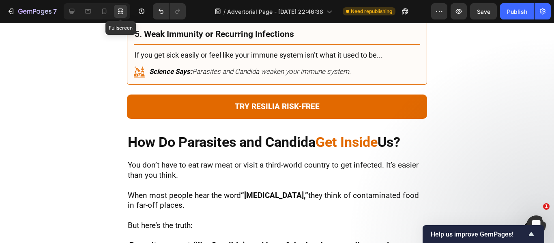
scroll to position [314, 0]
click at [74, 14] on icon at bounding box center [72, 11] width 8 height 8
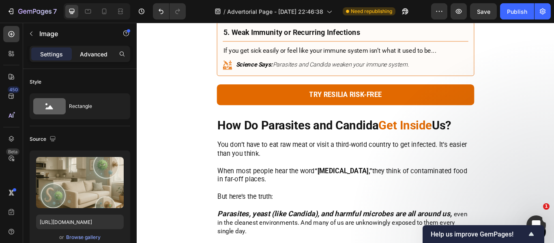
click at [80, 54] on p "Advanced" at bounding box center [94, 54] width 28 height 9
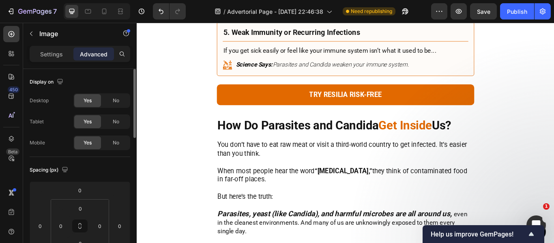
scroll to position [81, 0]
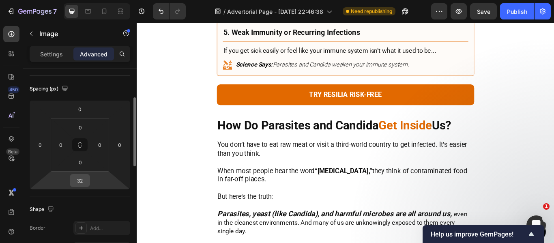
click at [82, 179] on input "32" at bounding box center [80, 180] width 16 height 12
type input "22"
click at [86, 203] on div "Shape" at bounding box center [80, 209] width 100 height 13
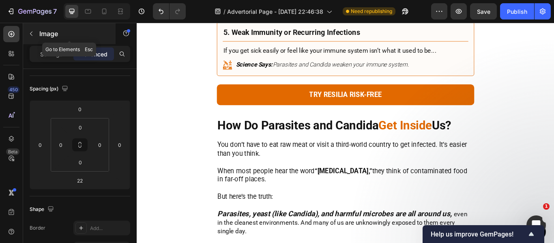
click at [27, 32] on button "button" at bounding box center [31, 33] width 13 height 13
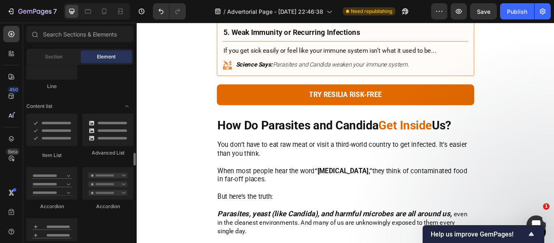
scroll to position [648, 0]
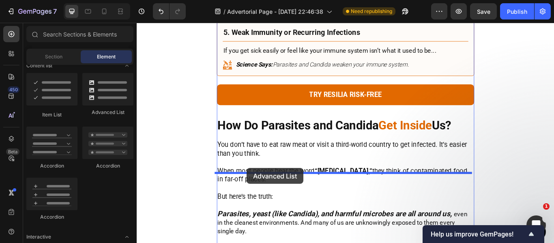
drag, startPoint x: 228, startPoint y: 120, endPoint x: 265, endPoint y: 192, distance: 80.5
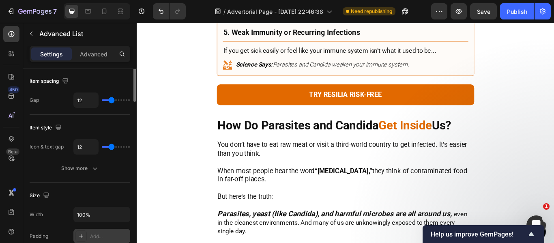
scroll to position [0, 0]
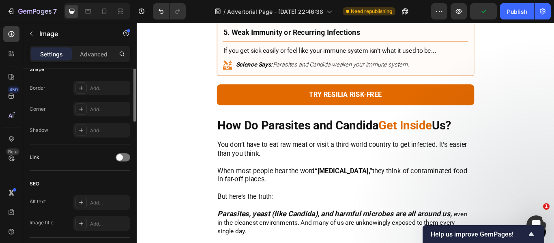
scroll to position [192, 0]
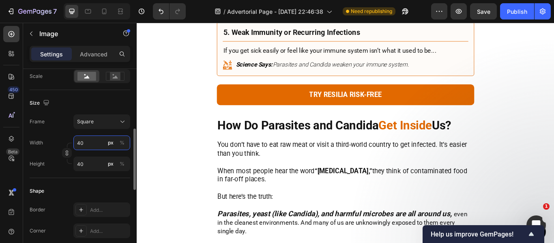
click at [83, 144] on input "40" at bounding box center [101, 142] width 57 height 15
type input "1"
type input "12"
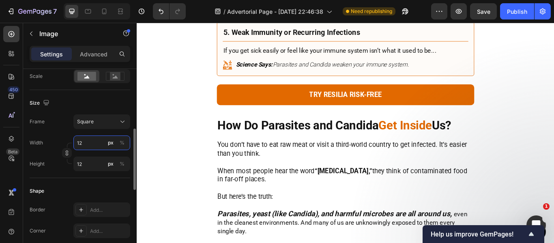
type input "128"
click at [87, 163] on input "128" at bounding box center [101, 163] width 57 height 15
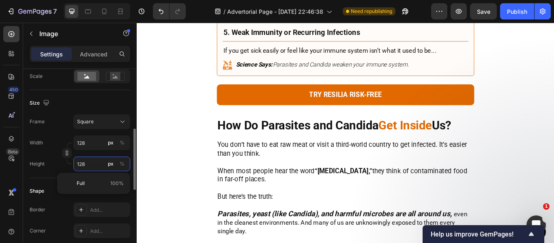
type input "8"
type input "88"
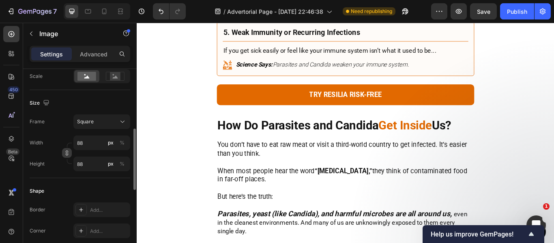
click at [66, 154] on icon "button" at bounding box center [67, 154] width 2 height 2
click at [83, 146] on input "88" at bounding box center [101, 142] width 57 height 15
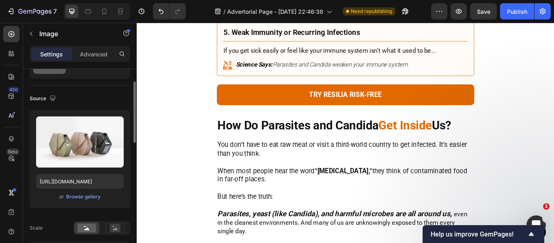
scroll to position [81, 0]
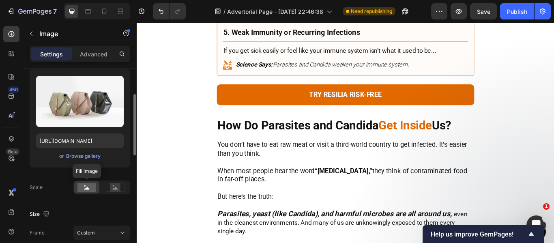
type input "128"
click at [83, 190] on rect at bounding box center [86, 187] width 19 height 9
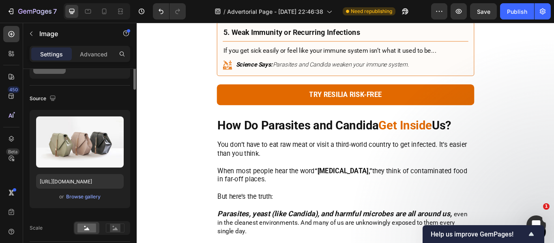
scroll to position [0, 0]
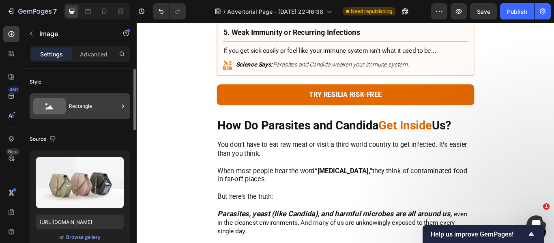
click at [87, 107] on div "Rectangle" at bounding box center [93, 106] width 49 height 19
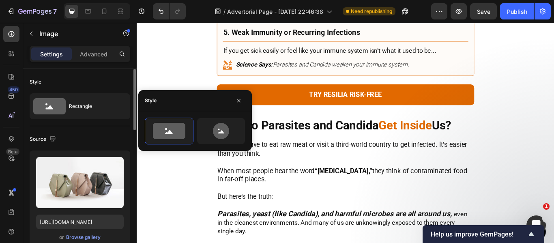
click at [108, 137] on div "Source" at bounding box center [80, 139] width 100 height 13
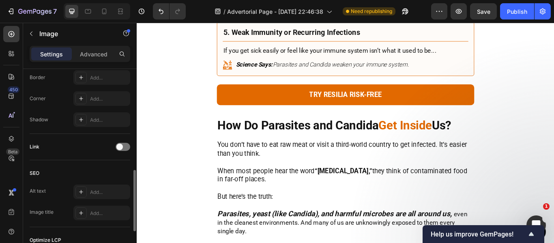
scroll to position [284, 0]
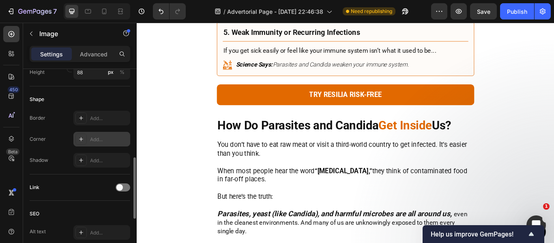
click at [107, 136] on div "Add..." at bounding box center [109, 139] width 38 height 7
click at [69, 171] on div "Shape Border Add... Corner Round Shadow Add..." at bounding box center [80, 130] width 100 height 88
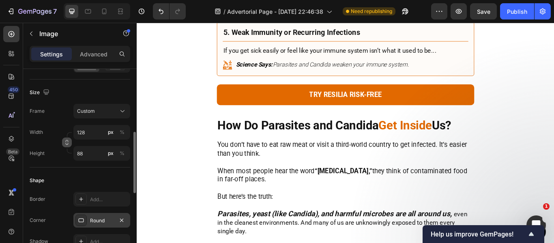
scroll to position [122, 0]
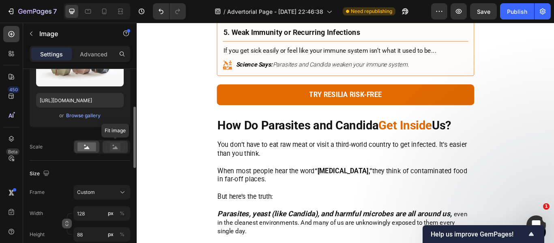
click at [118, 146] on rect at bounding box center [115, 147] width 11 height 8
click at [91, 148] on rect at bounding box center [86, 146] width 19 height 9
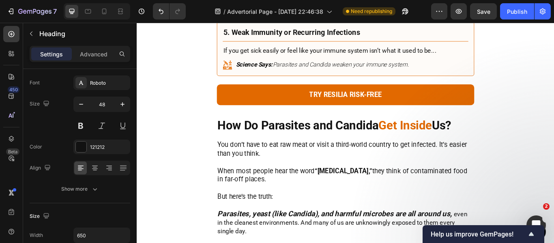
scroll to position [0, 0]
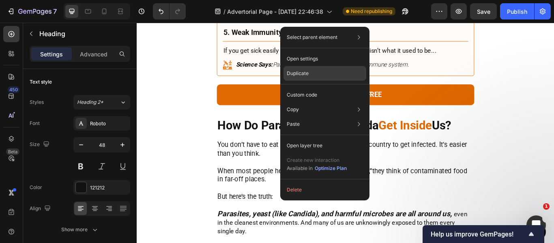
click at [310, 78] on div "Duplicate" at bounding box center [324, 73] width 83 height 15
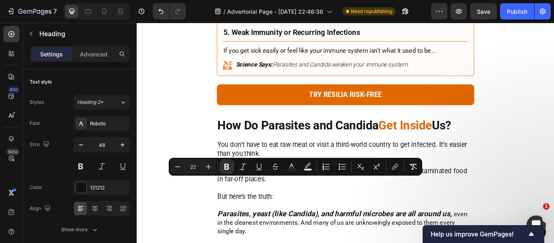
click at [193, 166] on input "22" at bounding box center [193, 167] width 16 height 10
type input "20"
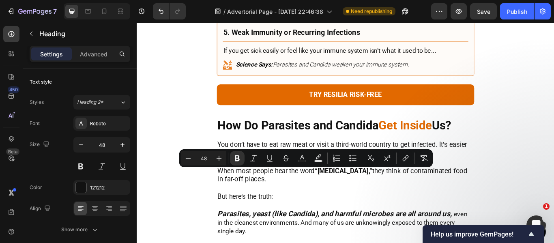
click at [201, 158] on input "48" at bounding box center [203, 158] width 16 height 10
type input "20"
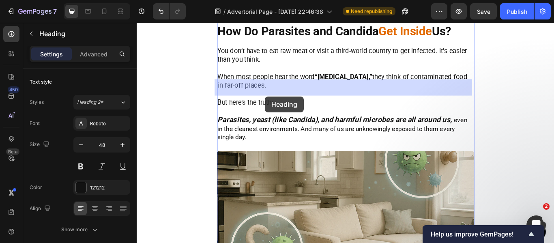
scroll to position [1391, 0]
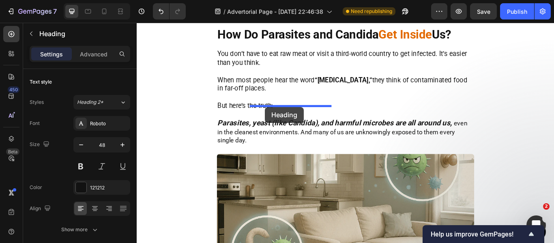
drag, startPoint x: 238, startPoint y: 191, endPoint x: 286, endPoint y: 121, distance: 85.1
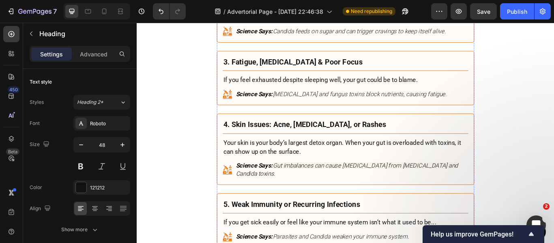
scroll to position [1005, 0]
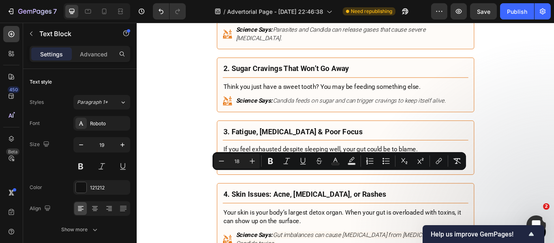
drag, startPoint x: 350, startPoint y: 203, endPoint x: 336, endPoint y: 201, distance: 14.3
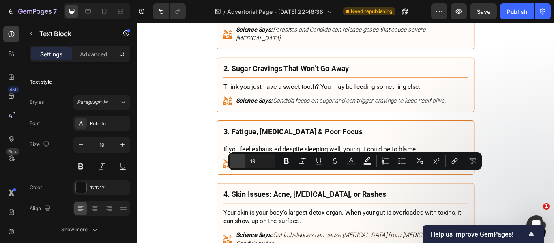
click at [234, 162] on icon "Editor contextual toolbar" at bounding box center [237, 161] width 8 height 8
type input "18"
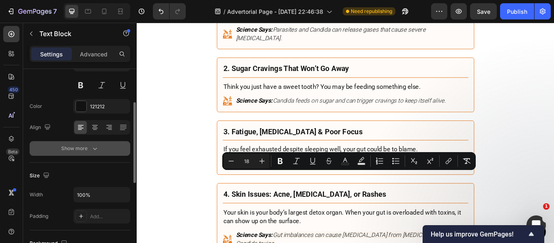
click at [83, 149] on div "Show more" at bounding box center [80, 148] width 38 height 8
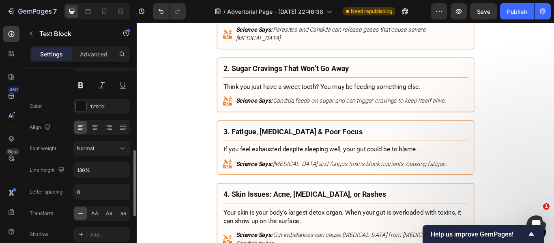
scroll to position [122, 0]
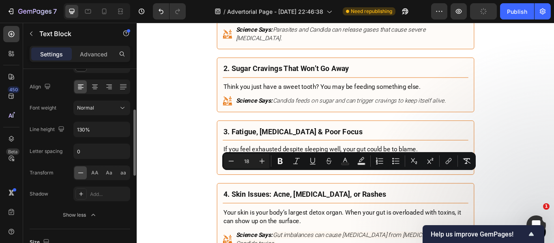
click at [61, 164] on div "Font Roboto Size 19 Color 121212 Align Font weight Normal Line height 130% Lett…" at bounding box center [80, 108] width 100 height 228
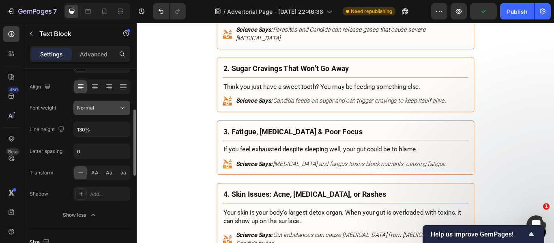
click at [93, 112] on button "Normal" at bounding box center [101, 107] width 57 height 15
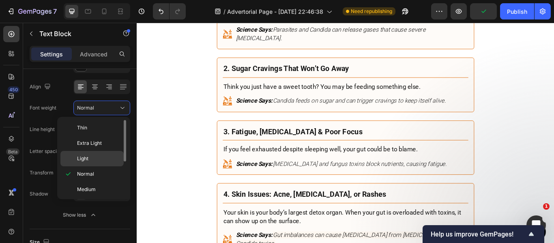
click at [95, 155] on p "Light" at bounding box center [98, 158] width 43 height 7
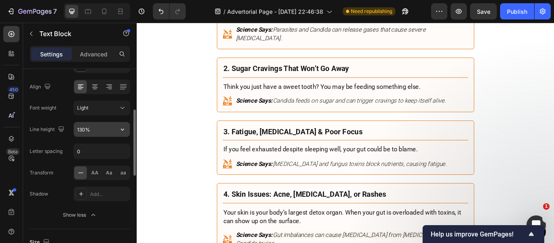
click at [82, 131] on input "130%" at bounding box center [102, 129] width 56 height 15
type input "110%"
click at [60, 145] on div "Letter spacing" at bounding box center [46, 151] width 33 height 13
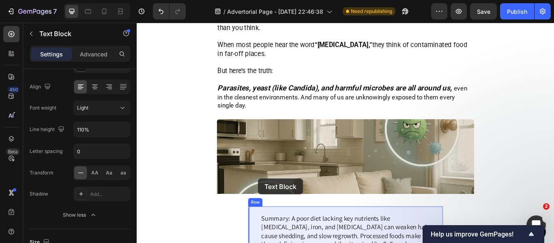
scroll to position [1450, 0]
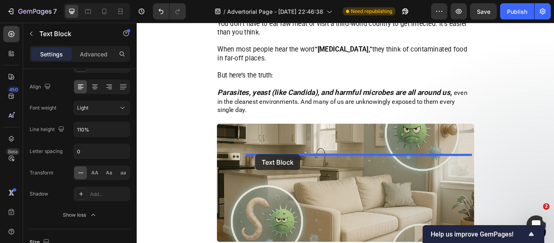
drag, startPoint x: 258, startPoint y: 189, endPoint x: 274, endPoint y: 176, distance: 21.1
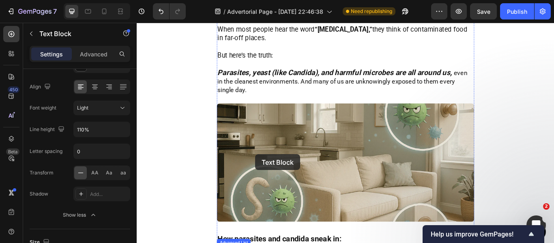
scroll to position [1427, 0]
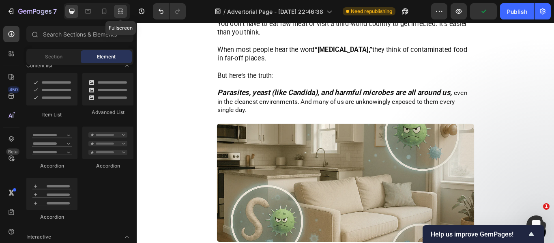
click at [121, 9] on icon at bounding box center [120, 10] width 5 height 2
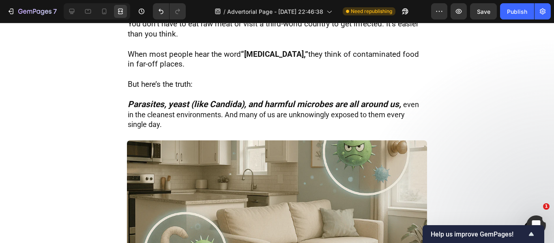
click at [69, 15] on div at bounding box center [71, 11] width 13 height 13
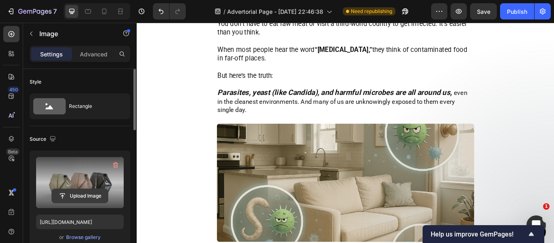
click at [83, 198] on input "file" at bounding box center [80, 196] width 56 height 14
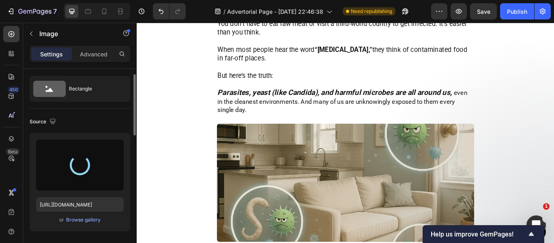
scroll to position [18, 0]
type input "[URL][DOMAIN_NAME]"
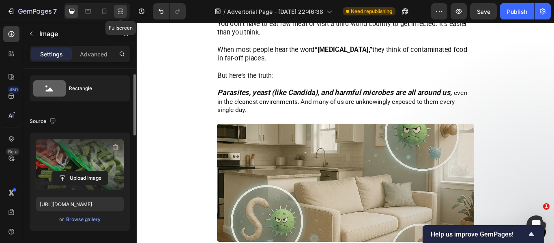
click at [124, 11] on icon at bounding box center [120, 11] width 8 height 8
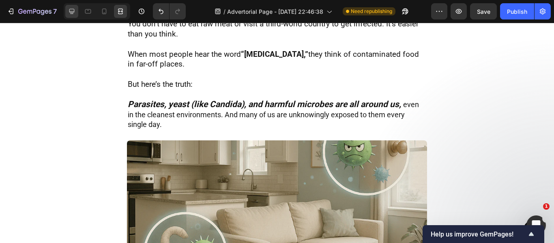
click at [71, 9] on icon at bounding box center [72, 11] width 8 height 8
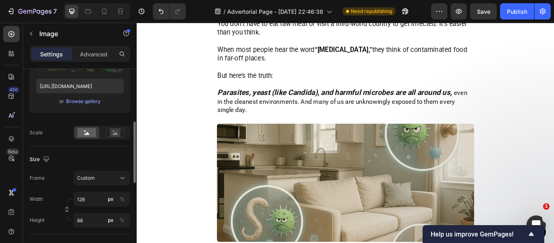
scroll to position [167, 0]
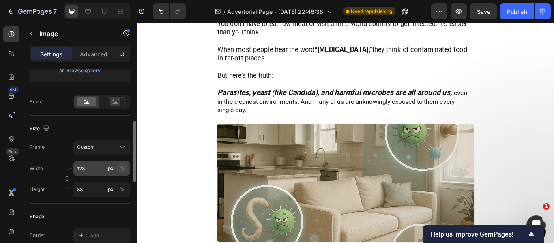
click at [120, 167] on div "%" at bounding box center [122, 168] width 5 height 7
click at [94, 168] on input "128" at bounding box center [101, 168] width 57 height 15
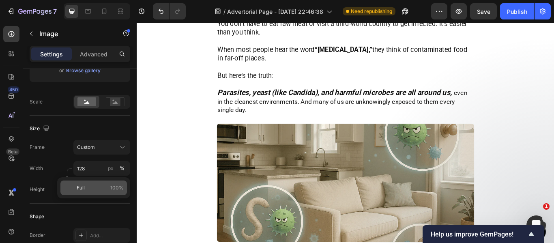
click at [94, 184] on p "Full 100%" at bounding box center [100, 187] width 47 height 7
type input "100"
click at [120, 13] on icon at bounding box center [120, 11] width 8 height 8
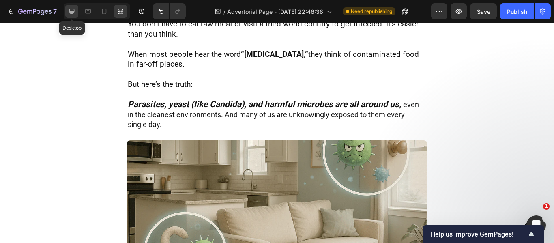
click at [74, 13] on icon at bounding box center [72, 11] width 8 height 8
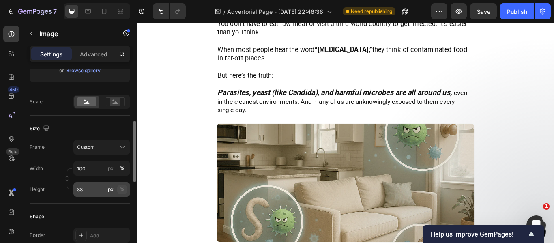
click at [119, 187] on button "%" at bounding box center [122, 189] width 10 height 10
type input "100"
click at [95, 211] on div "Shape" at bounding box center [80, 216] width 100 height 13
click at [98, 174] on input "100" at bounding box center [101, 168] width 57 height 15
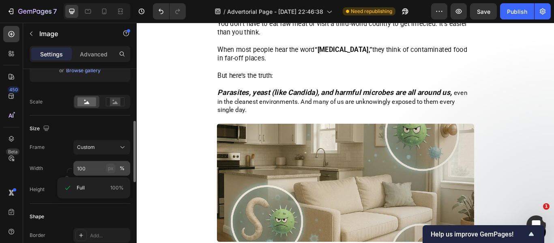
click at [112, 168] on div "px" at bounding box center [111, 168] width 6 height 7
click at [92, 169] on input "100" at bounding box center [101, 168] width 57 height 15
click at [62, 151] on div "Frame Custom" at bounding box center [80, 147] width 100 height 15
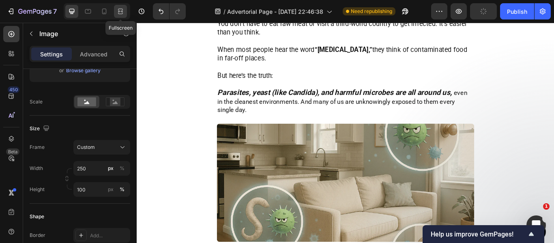
click at [119, 15] on div at bounding box center [120, 11] width 13 height 13
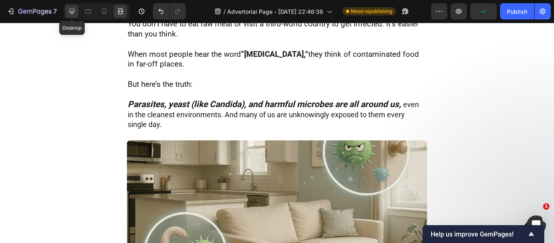
click at [71, 11] on icon at bounding box center [72, 11] width 8 height 8
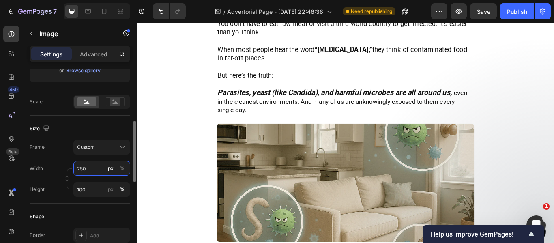
click at [93, 173] on input "250" at bounding box center [101, 168] width 57 height 15
type input "4"
type input "6"
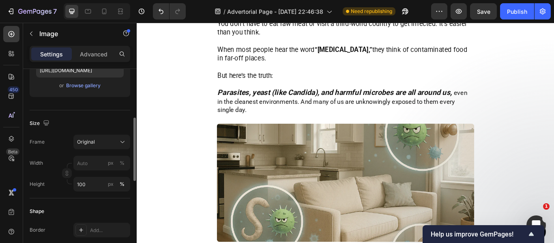
scroll to position [151, 0]
click at [121, 160] on div "%" at bounding box center [122, 163] width 5 height 7
type input "1"
type input "100"
click at [84, 118] on div "Size" at bounding box center [80, 123] width 100 height 13
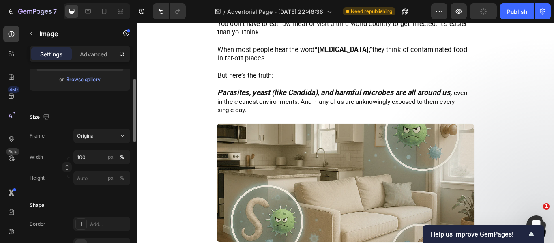
scroll to position [158, 0]
click at [94, 129] on button "Original" at bounding box center [101, 135] width 57 height 15
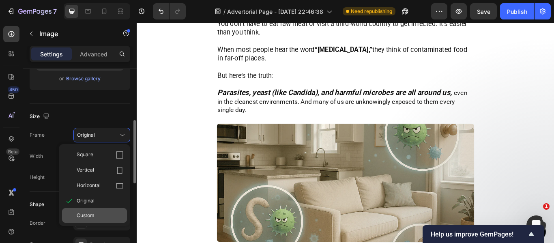
click at [84, 215] on span "Custom" at bounding box center [86, 215] width 18 height 7
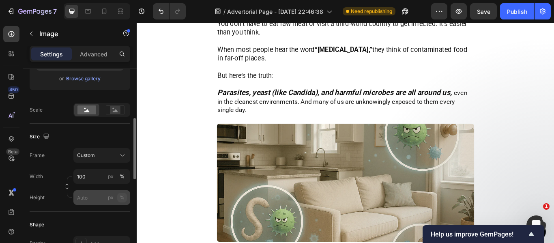
click at [119, 196] on button "%" at bounding box center [122, 197] width 10 height 10
click at [96, 201] on input "px %" at bounding box center [101, 197] width 57 height 15
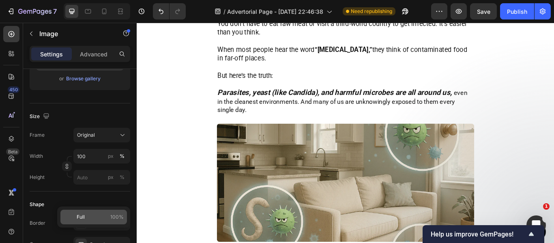
click at [77, 220] on span "Full" at bounding box center [81, 216] width 8 height 7
type input "100"
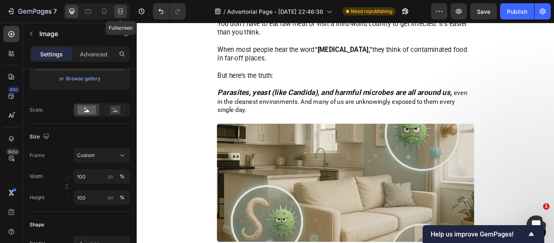
click at [121, 14] on icon at bounding box center [120, 14] width 5 height 2
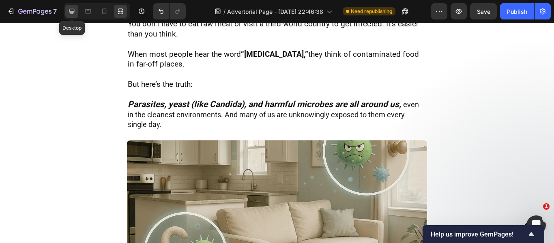
click at [73, 9] on icon at bounding box center [71, 11] width 5 height 5
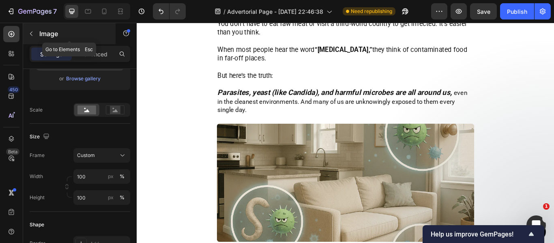
click at [32, 31] on icon "button" at bounding box center [31, 33] width 6 height 6
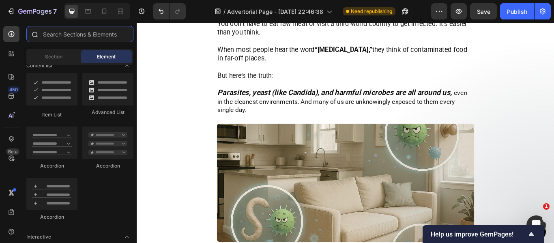
click at [69, 36] on input "text" at bounding box center [79, 34] width 107 height 16
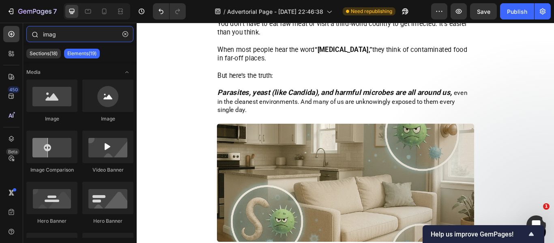
type input "image"
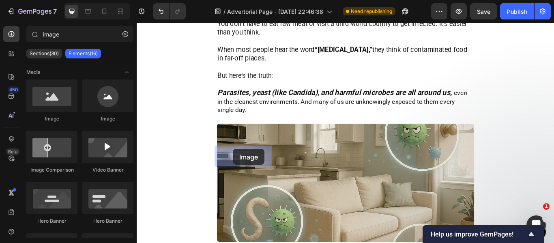
drag, startPoint x: 186, startPoint y: 126, endPoint x: 248, endPoint y: 170, distance: 76.5
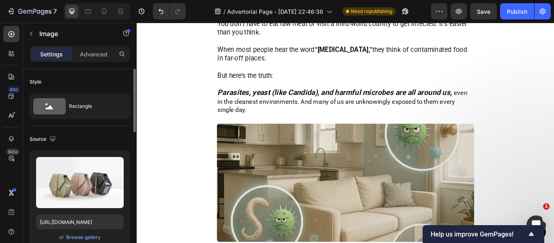
scroll to position [122, 0]
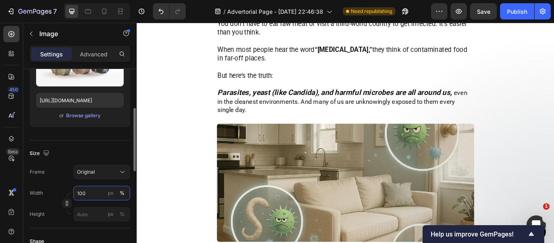
click at [94, 188] on input "100" at bounding box center [101, 193] width 57 height 15
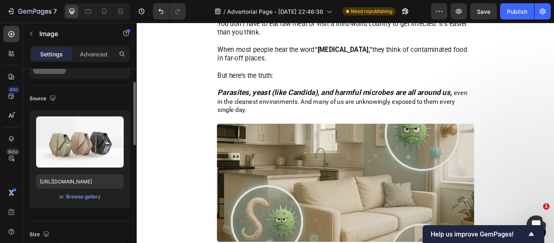
scroll to position [0, 0]
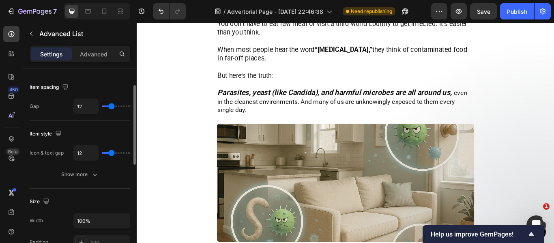
scroll to position [81, 0]
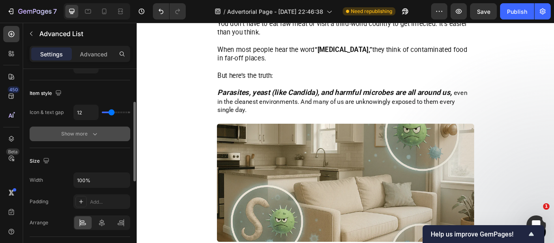
click at [83, 135] on div "Show more" at bounding box center [80, 134] width 38 height 8
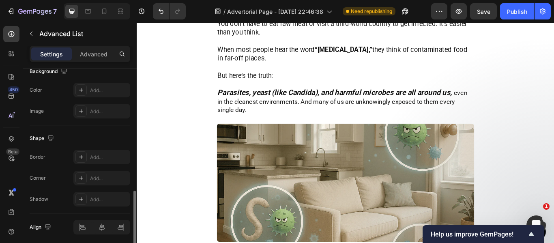
scroll to position [395, 0]
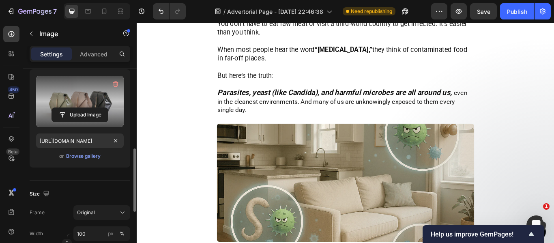
scroll to position [122, 0]
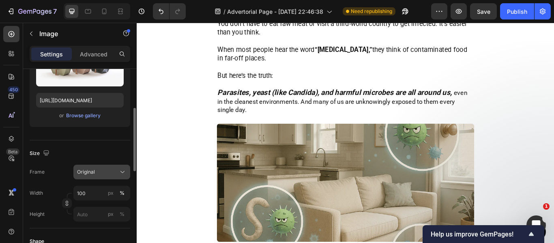
click at [113, 175] on div "Original" at bounding box center [97, 171] width 40 height 7
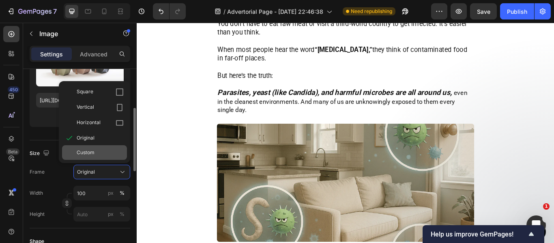
click at [96, 155] on div "Custom" at bounding box center [100, 152] width 47 height 7
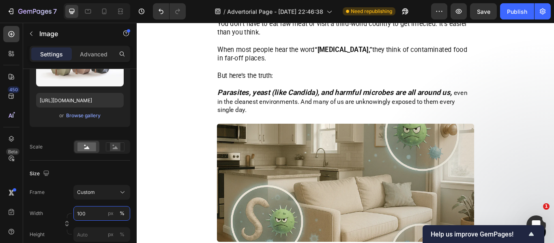
scroll to position [0, 0]
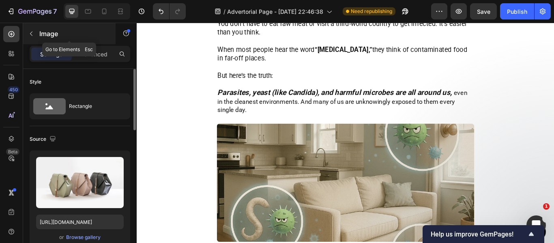
click at [32, 32] on icon "button" at bounding box center [31, 34] width 2 height 4
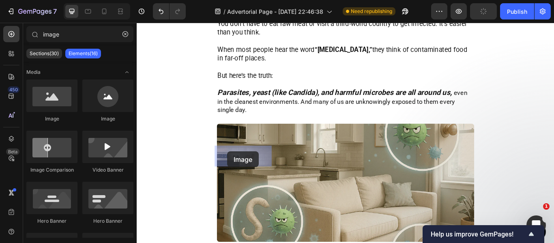
drag, startPoint x: 242, startPoint y: 118, endPoint x: 242, endPoint y: 173, distance: 54.3
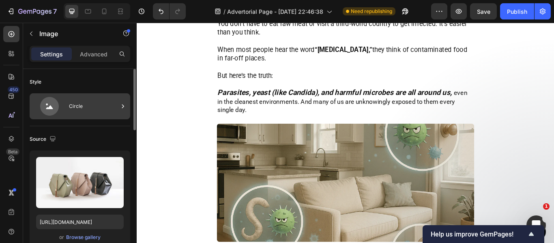
click at [74, 99] on div "Circle" at bounding box center [93, 106] width 49 height 19
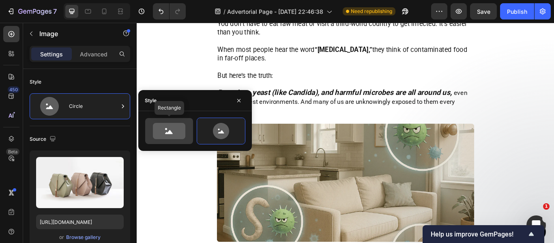
click at [158, 126] on icon at bounding box center [169, 131] width 32 height 16
type input "100"
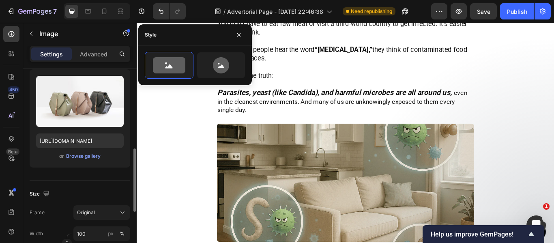
scroll to position [122, 0]
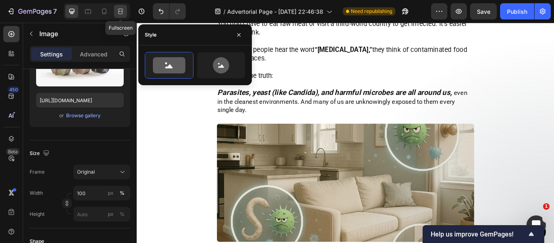
click at [118, 13] on icon at bounding box center [120, 11] width 8 height 8
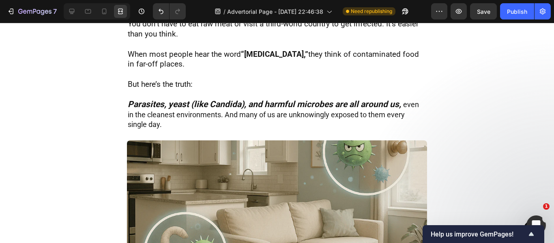
click at [79, 11] on div at bounding box center [97, 11] width 66 height 16
click at [76, 9] on icon at bounding box center [72, 11] width 8 height 8
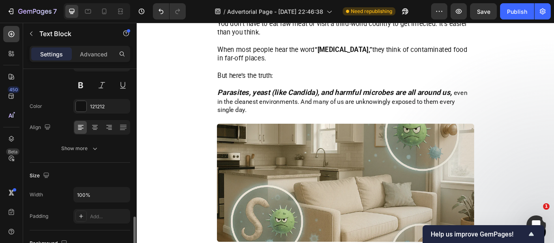
scroll to position [162, 0]
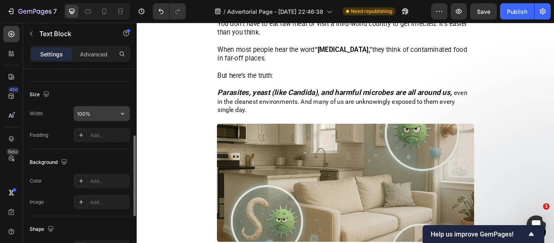
click at [85, 118] on input "100%" at bounding box center [102, 113] width 56 height 15
click at [118, 117] on button "button" at bounding box center [122, 113] width 15 height 15
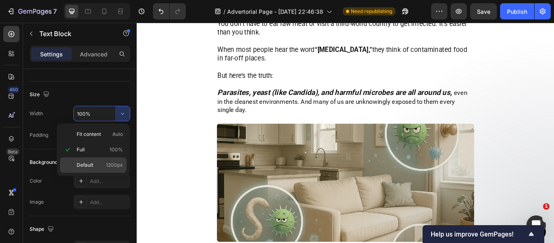
click at [105, 160] on div "Default 1200px" at bounding box center [93, 164] width 66 height 15
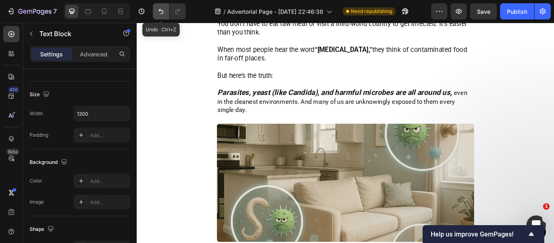
click at [156, 12] on button "Undo/Redo" at bounding box center [161, 11] width 16 height 16
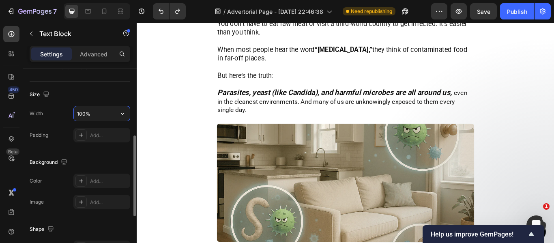
click at [95, 113] on input "100%" at bounding box center [102, 113] width 56 height 15
type input "95%"
click at [99, 99] on div "Size" at bounding box center [80, 94] width 100 height 13
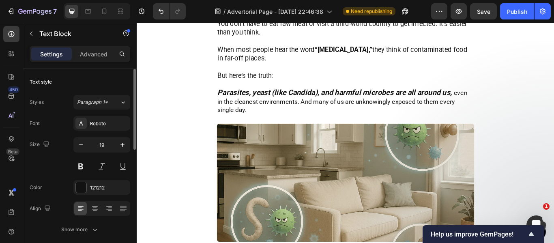
scroll to position [41, 0]
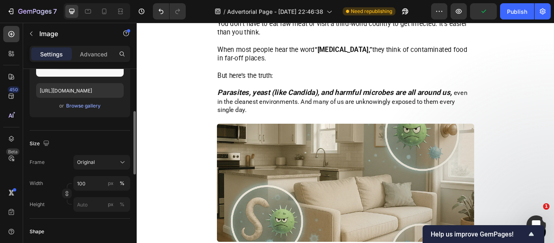
scroll to position [50, 0]
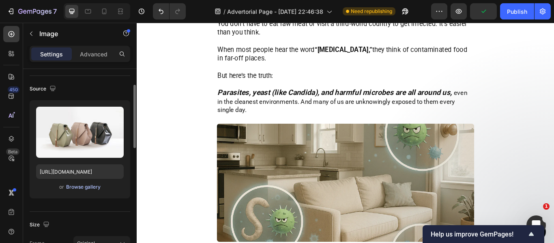
click at [82, 190] on div "Browse gallery" at bounding box center [83, 186] width 34 height 7
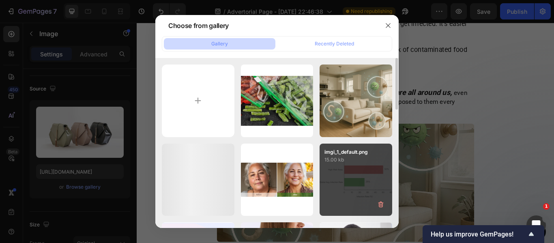
click at [0, 0] on div "imgi_1_contaminated_food.png 126.34 kb" at bounding box center [0, 0] width 0 height 0
type input "[URL][DOMAIN_NAME]"
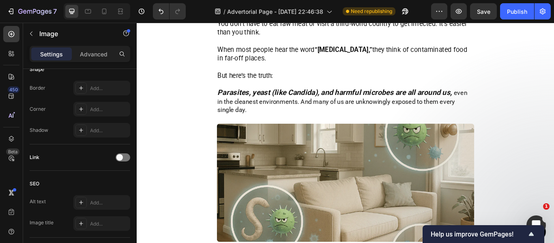
scroll to position [415, 0]
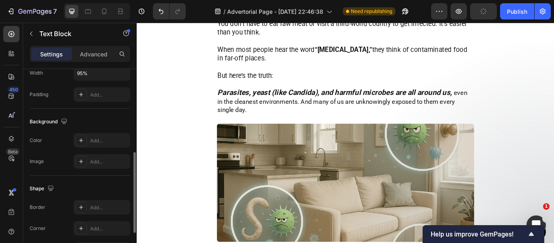
scroll to position [122, 0]
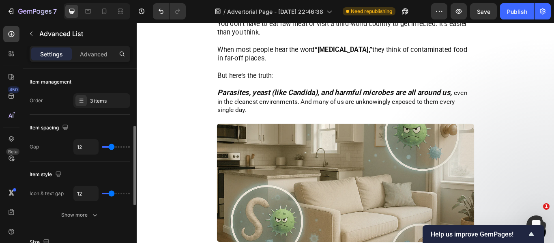
scroll to position [81, 0]
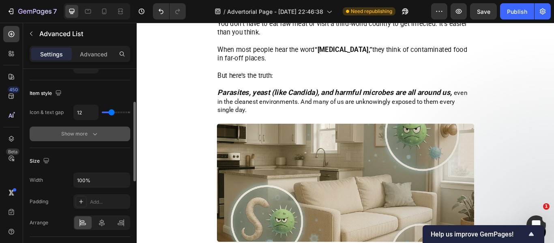
click at [79, 132] on div "Show more" at bounding box center [80, 134] width 38 height 8
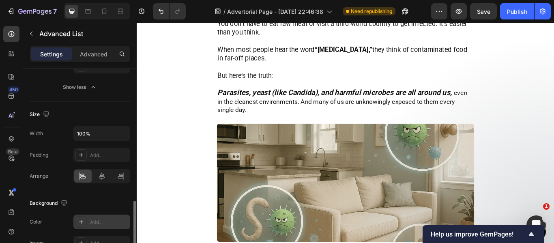
scroll to position [274, 0]
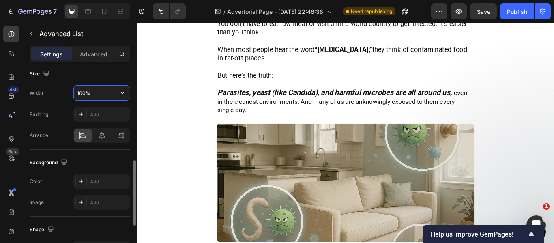
click at [96, 97] on input "100%" at bounding box center [102, 92] width 56 height 15
click at [117, 92] on button "button" at bounding box center [122, 92] width 15 height 15
click at [95, 89] on input "100%" at bounding box center [102, 92] width 56 height 15
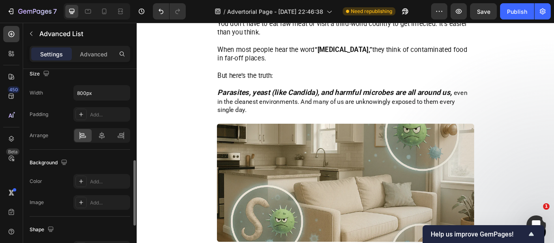
click at [104, 76] on div "Size" at bounding box center [80, 73] width 100 height 13
click at [96, 94] on input "800" at bounding box center [102, 92] width 56 height 15
click at [120, 93] on icon "button" at bounding box center [122, 93] width 8 height 8
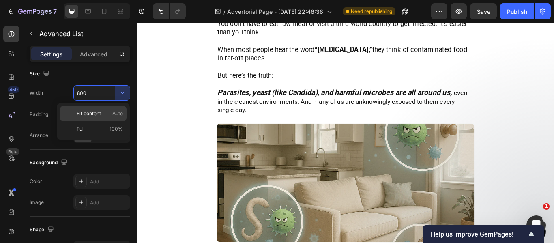
click at [108, 115] on p "Fit content Auto" at bounding box center [100, 113] width 46 height 7
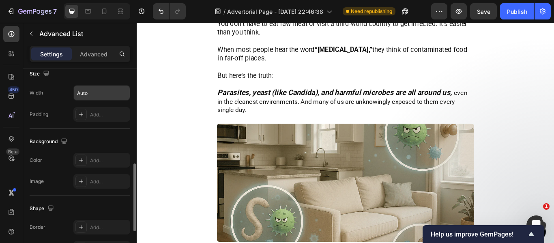
click at [109, 97] on input "Auto" at bounding box center [102, 92] width 56 height 15
click at [82, 94] on input "Auto" at bounding box center [102, 92] width 56 height 15
click at [120, 90] on icon "button" at bounding box center [122, 93] width 8 height 8
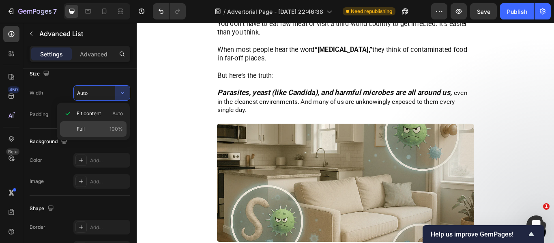
click at [89, 132] on p "Full 100%" at bounding box center [100, 128] width 46 height 7
type input "100%"
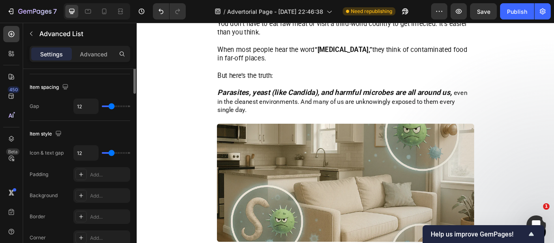
scroll to position [0, 0]
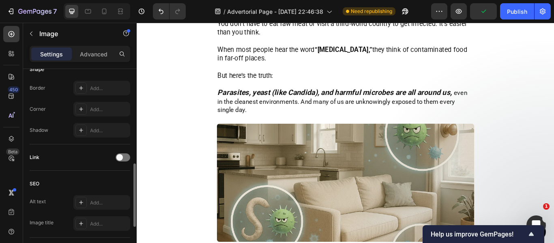
scroll to position [131, 0]
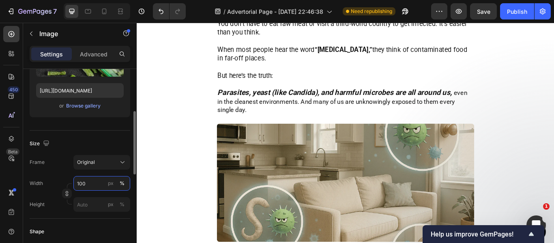
click at [87, 184] on input "100" at bounding box center [101, 183] width 57 height 15
click at [110, 184] on div "px" at bounding box center [111, 183] width 6 height 7
click at [124, 183] on div "%" at bounding box center [122, 183] width 5 height 7
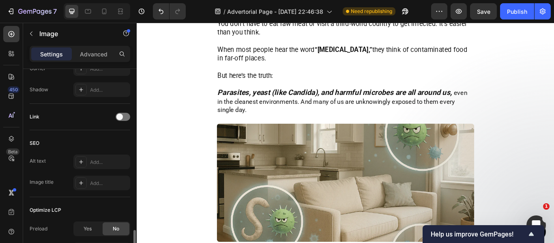
scroll to position [374, 0]
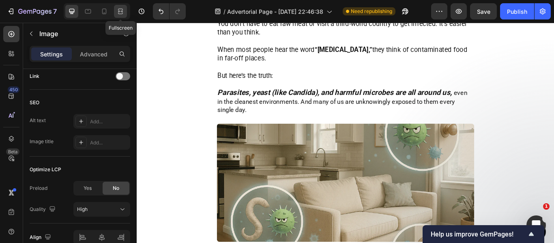
click at [119, 15] on icon at bounding box center [120, 11] width 8 height 8
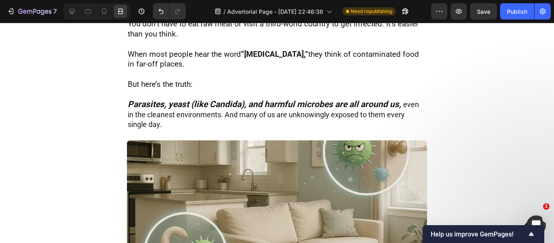
click at [72, 13] on icon at bounding box center [71, 11] width 5 height 5
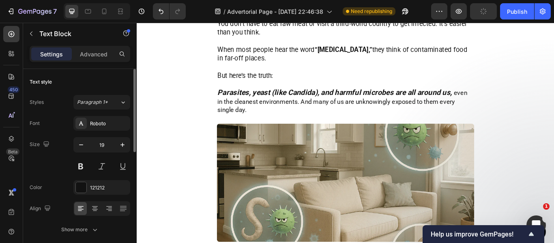
scroll to position [81, 0]
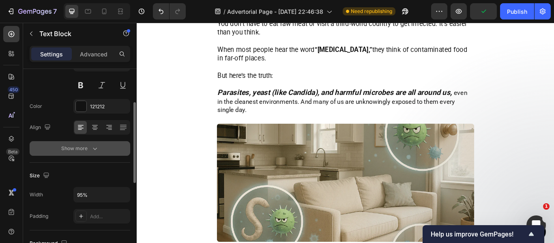
click at [75, 148] on div "Show more" at bounding box center [80, 148] width 38 height 8
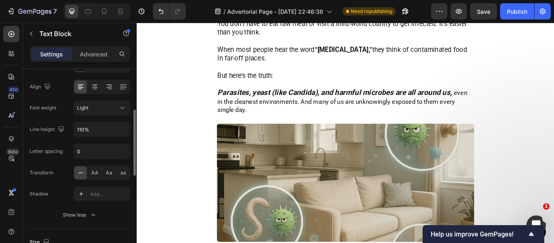
scroll to position [0, 0]
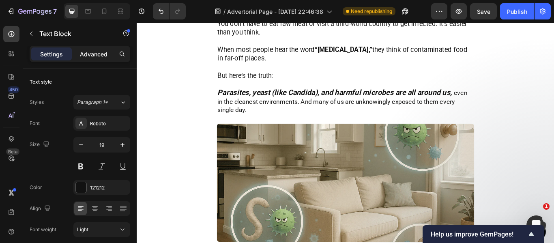
click at [95, 59] on div "Advanced" at bounding box center [93, 53] width 41 height 13
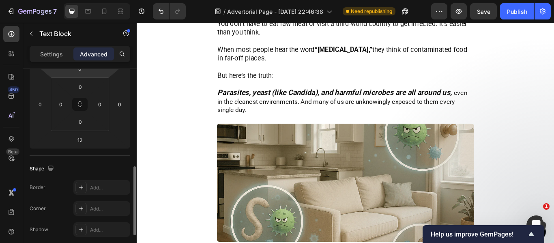
scroll to position [162, 0]
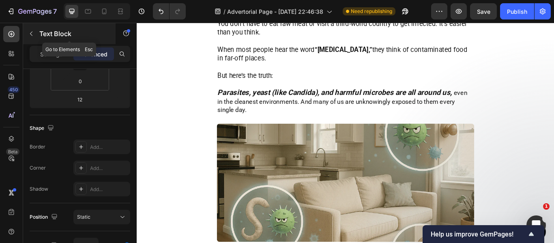
click at [28, 35] on icon "button" at bounding box center [31, 33] width 6 height 6
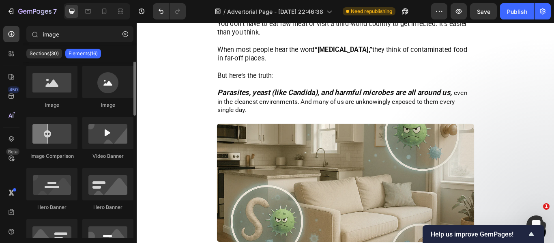
scroll to position [0, 0]
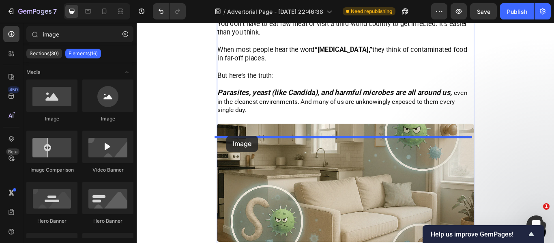
drag, startPoint x: 186, startPoint y: 119, endPoint x: 241, endPoint y: 154, distance: 65.1
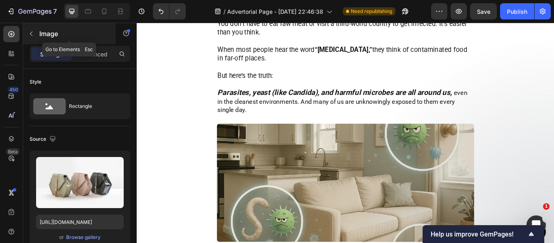
click at [33, 36] on icon "button" at bounding box center [31, 33] width 6 height 6
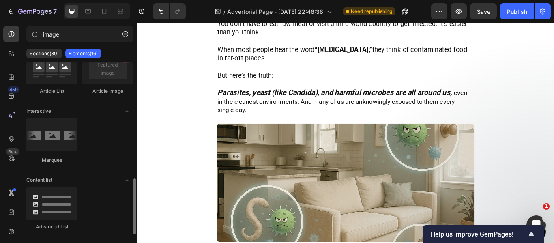
scroll to position [374, 0]
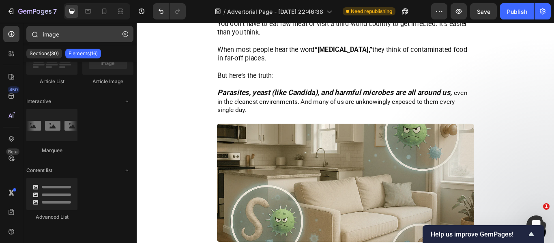
click at [127, 34] on icon "button" at bounding box center [125, 34] width 6 height 6
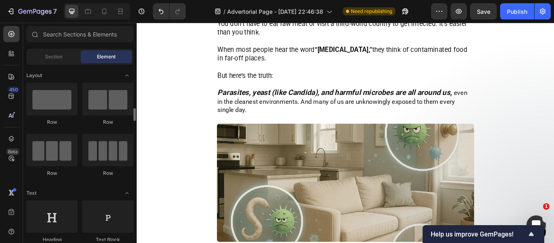
scroll to position [81, 0]
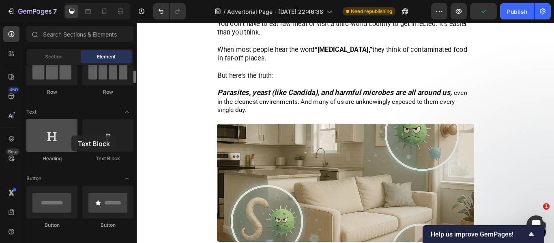
drag, startPoint x: 86, startPoint y: 135, endPoint x: 71, endPoint y: 135, distance: 14.6
click at [71, 135] on div "Heading Text Block" at bounding box center [79, 144] width 107 height 50
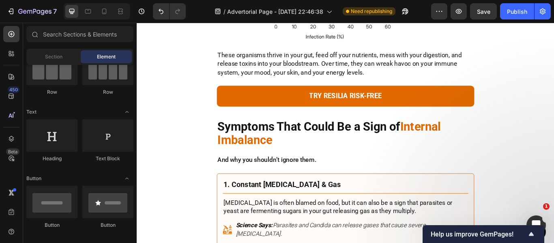
scroll to position [778, 0]
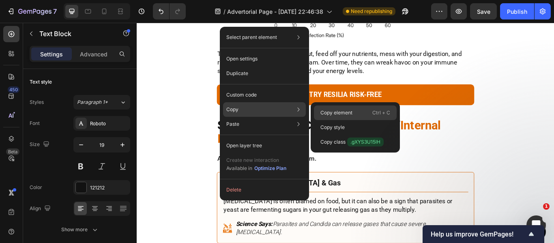
click at [343, 111] on p "Copy element" at bounding box center [336, 112] width 32 height 7
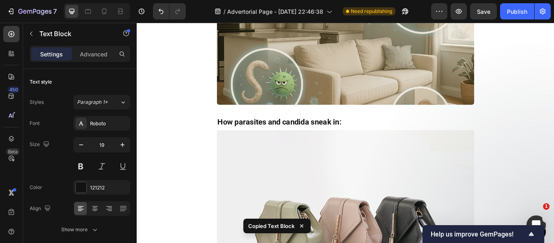
scroll to position [1629, 0]
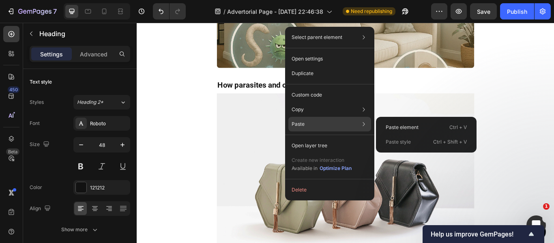
click at [305, 120] on div "Paste Paste element Ctrl + V Paste style Ctrl + Shift + V" at bounding box center [329, 124] width 83 height 15
click at [396, 125] on p "Paste element" at bounding box center [401, 127] width 33 height 7
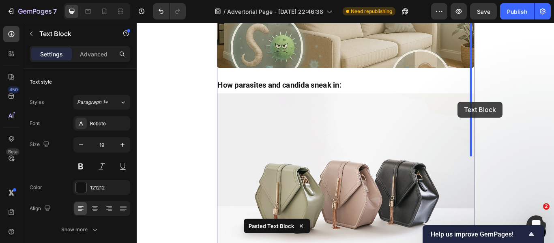
drag, startPoint x: 277, startPoint y: 195, endPoint x: 510, endPoint y: 115, distance: 246.8
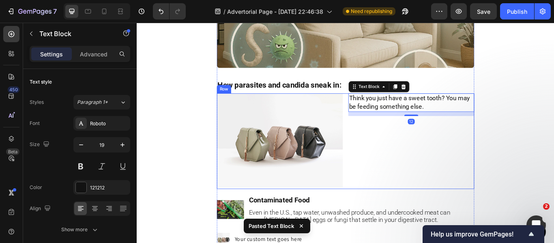
scroll to position [1516, 0]
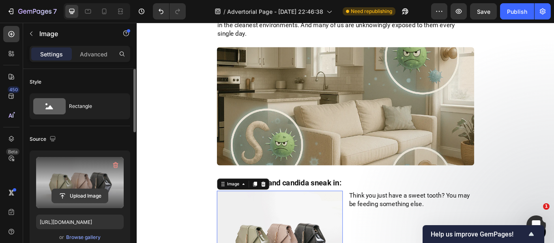
click at [76, 199] on input "file" at bounding box center [80, 196] width 56 height 14
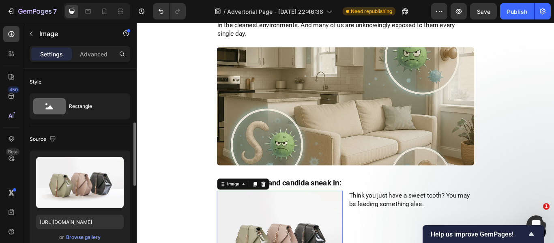
scroll to position [41, 0]
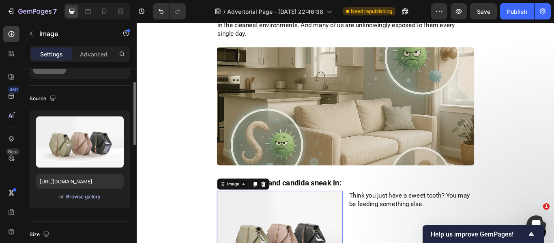
click at [70, 196] on div "Browse gallery" at bounding box center [83, 196] width 34 height 7
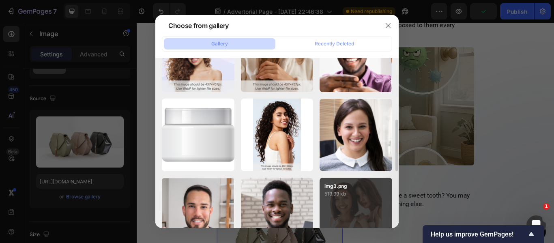
scroll to position [0, 0]
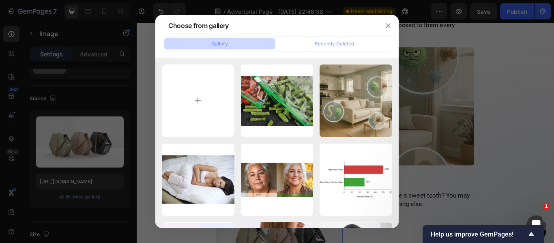
click at [513, 15] on div at bounding box center [277, 121] width 554 height 243
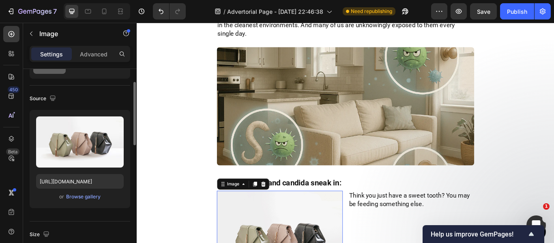
click at [75, 202] on div "Upload Image [URL][DOMAIN_NAME] or Browse gallery" at bounding box center [80, 159] width 100 height 98
click at [79, 196] on div "Browse gallery" at bounding box center [83, 196] width 34 height 7
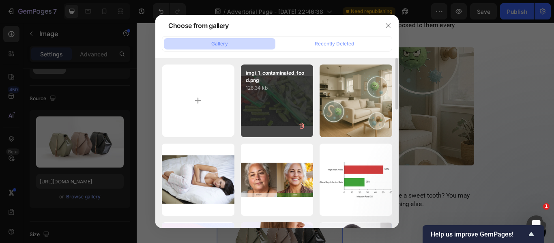
click at [297, 105] on div "imgi_1_contaminated_food.png 126.34 kb" at bounding box center [277, 100] width 73 height 73
type input "[URL][DOMAIN_NAME]"
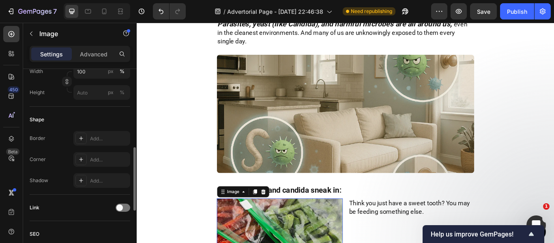
scroll to position [162, 0]
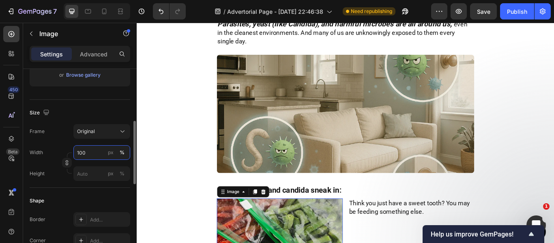
click at [97, 152] on input "100" at bounding box center [101, 152] width 57 height 15
click at [111, 152] on div "px" at bounding box center [111, 152] width 6 height 7
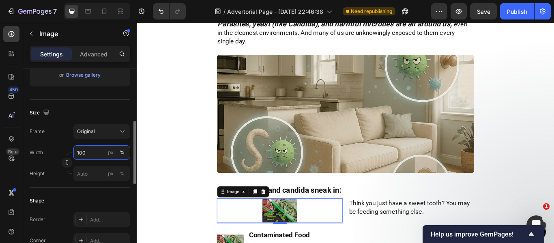
scroll to position [1434, 0]
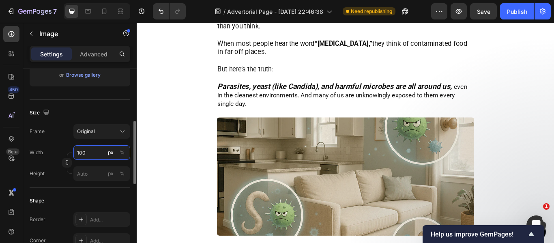
click at [81, 150] on input "100" at bounding box center [101, 152] width 57 height 15
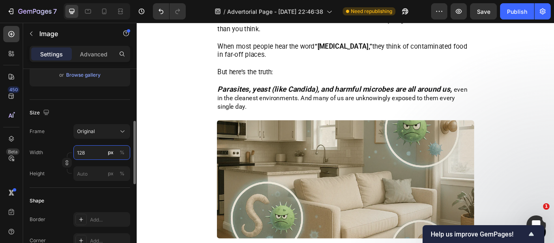
scroll to position [1442, 0]
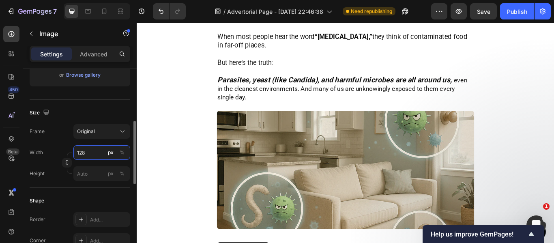
type input "128"
click at [57, 140] on div "Frame Original Width 128 px % Height px %" at bounding box center [80, 152] width 100 height 57
click at [84, 177] on input "px %" at bounding box center [101, 173] width 57 height 15
type input "88"
click at [68, 164] on icon "button" at bounding box center [67, 163] width 6 height 6
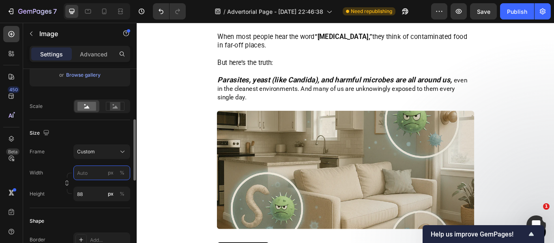
click at [87, 172] on input "px %" at bounding box center [101, 172] width 57 height 15
type input "128"
click at [71, 131] on div "Size" at bounding box center [80, 132] width 100 height 13
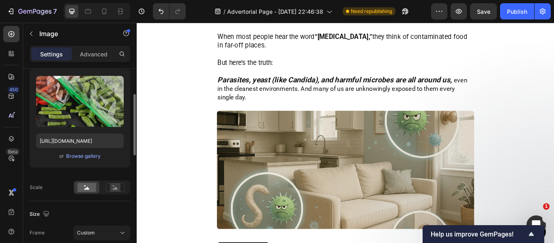
scroll to position [162, 0]
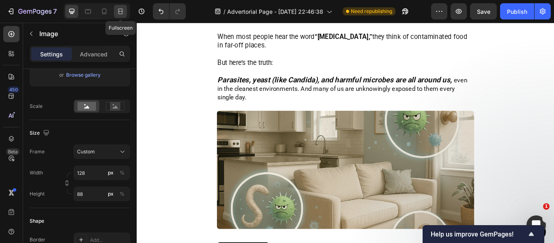
click at [117, 12] on icon at bounding box center [120, 11] width 8 height 8
